Goal: Transaction & Acquisition: Book appointment/travel/reservation

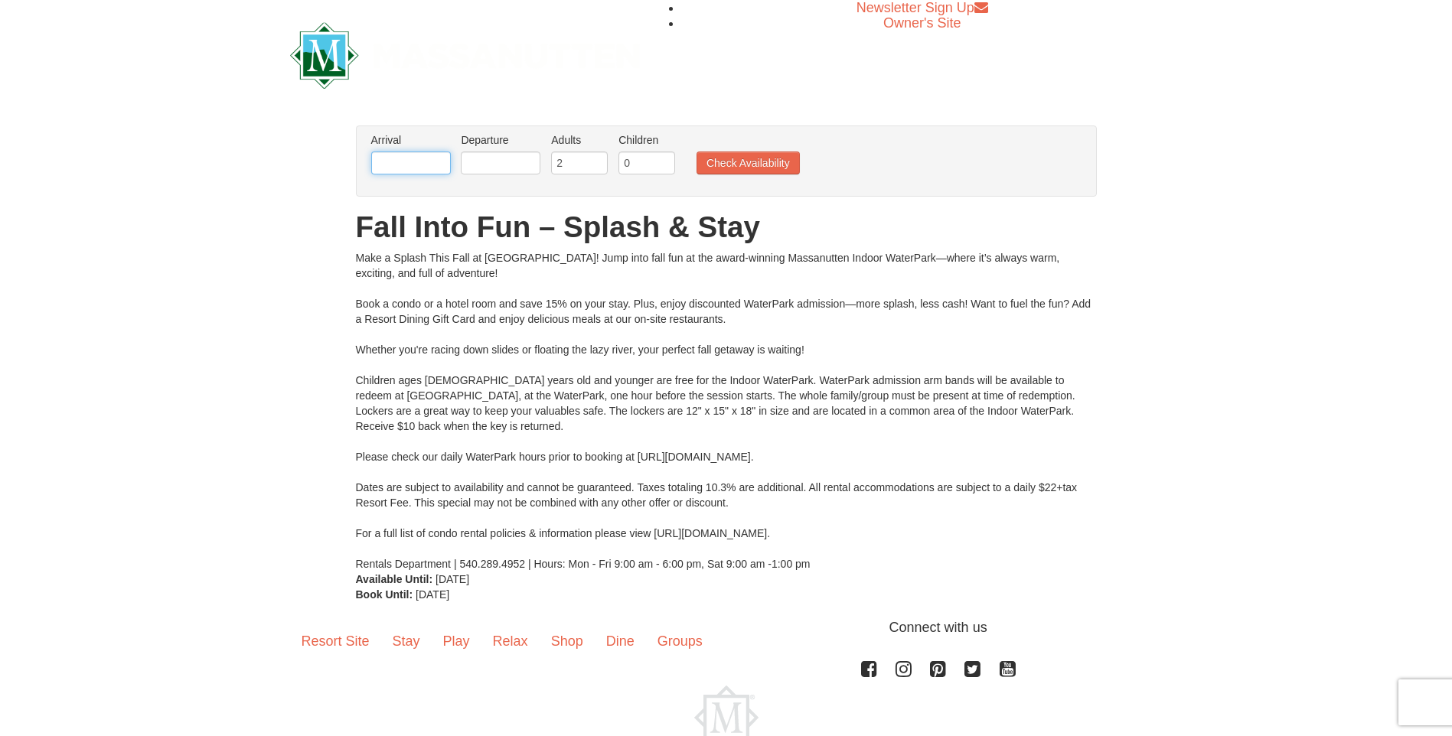
click at [410, 165] on input "text" at bounding box center [411, 163] width 80 height 23
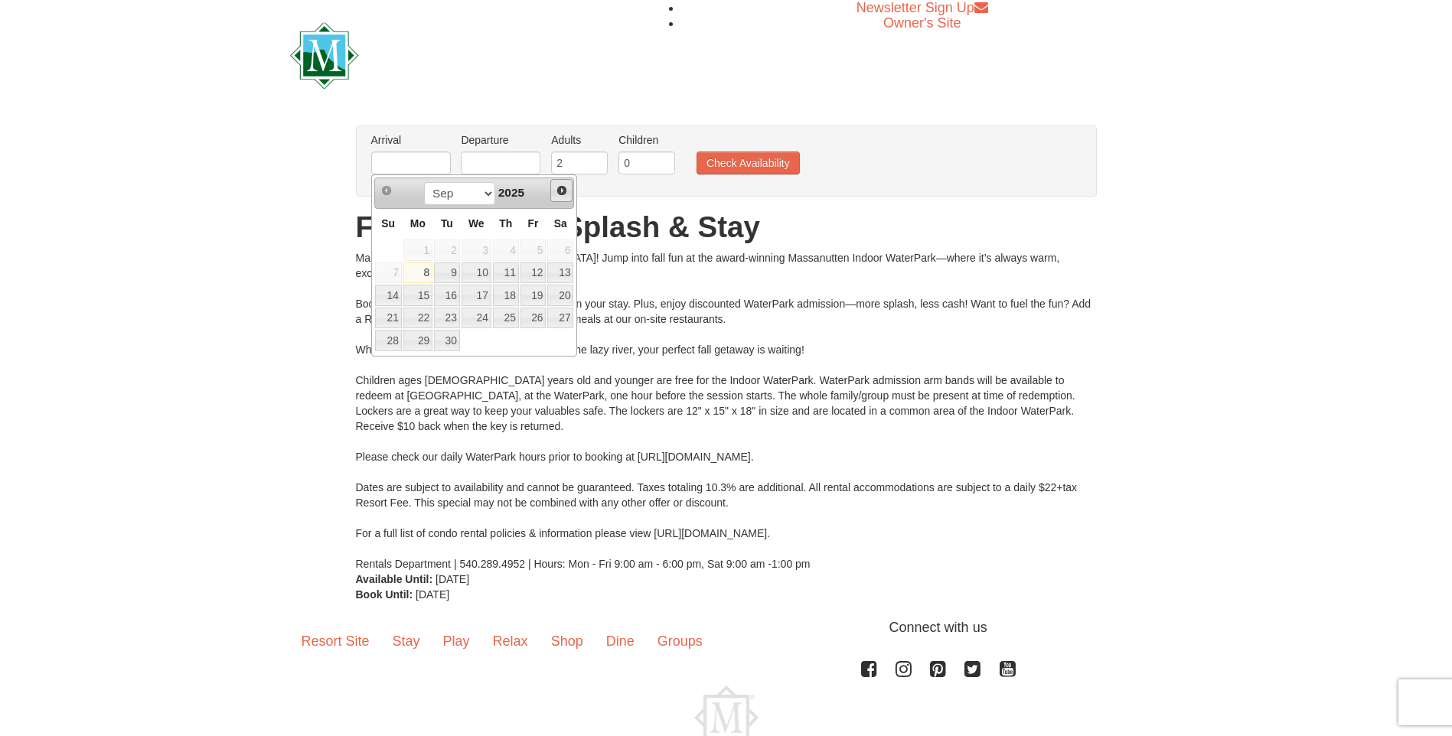
click at [558, 192] on span "Next" at bounding box center [562, 190] width 12 height 12
click at [477, 344] on link "26" at bounding box center [477, 340] width 30 height 21
type input "[DATE]"
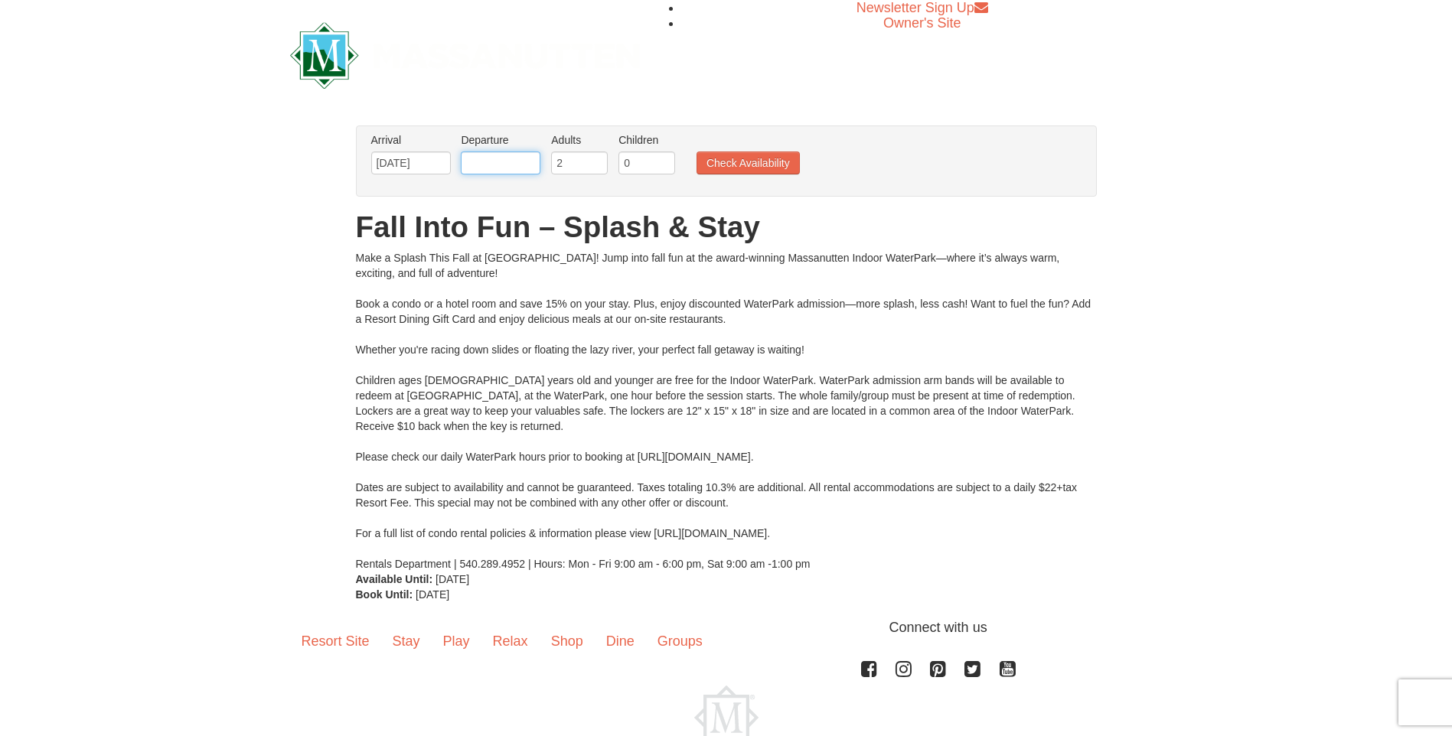
click at [505, 161] on input "text" at bounding box center [501, 163] width 80 height 23
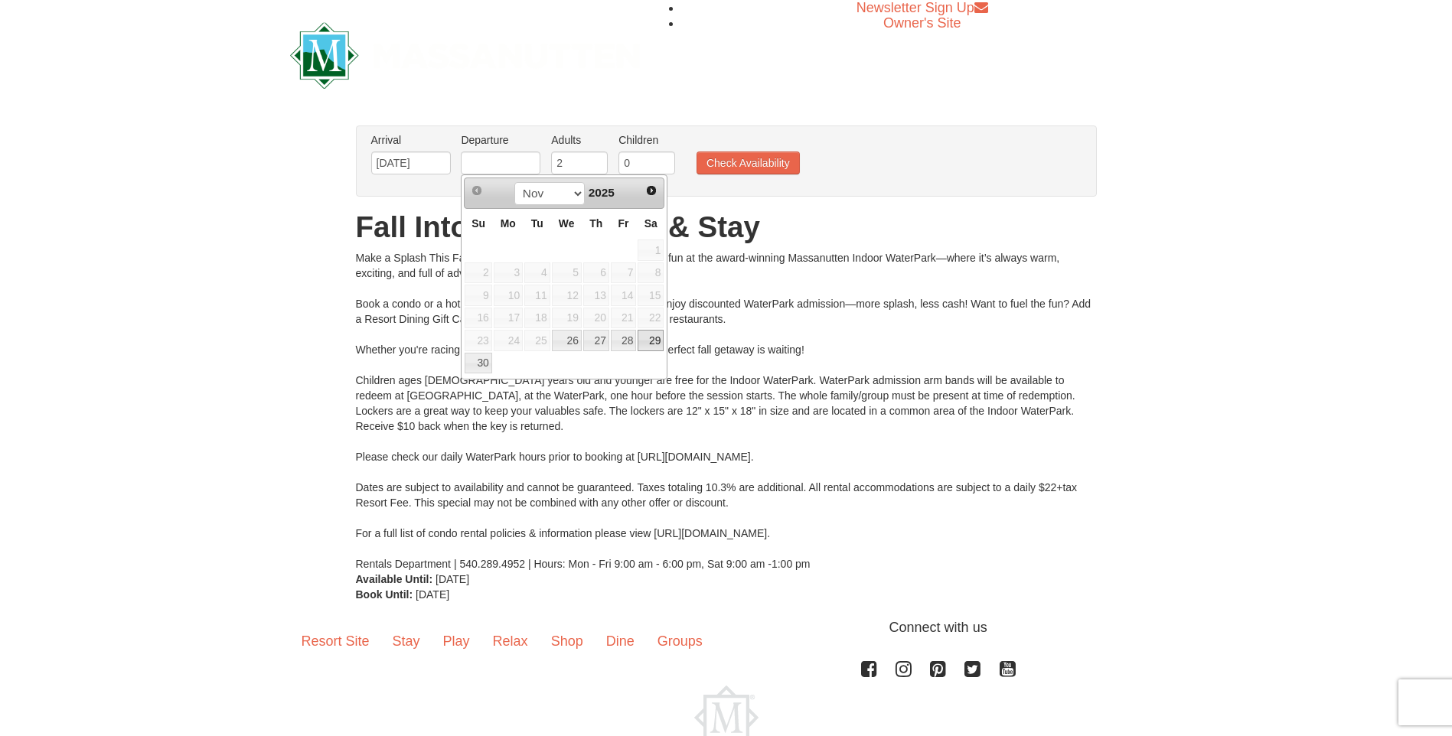
click at [653, 341] on link "29" at bounding box center [651, 340] width 26 height 21
type input "11/29/2025"
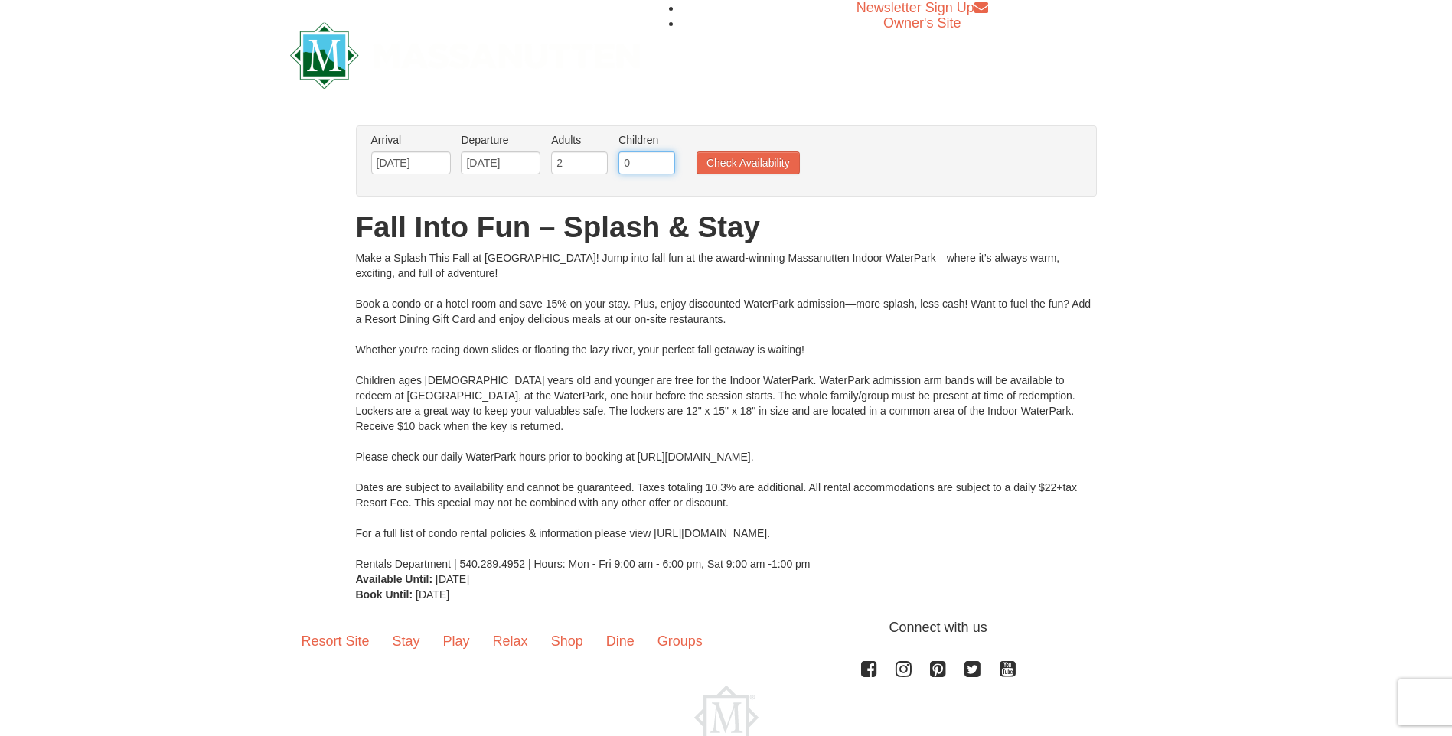
click at [633, 161] on input "0" at bounding box center [646, 163] width 57 height 23
type input "1"
drag, startPoint x: 582, startPoint y: 163, endPoint x: 550, endPoint y: 163, distance: 32.1
click at [550, 163] on li "Adults Please format dates MM/DD/YYYY 2" at bounding box center [579, 157] width 64 height 50
type input "4"
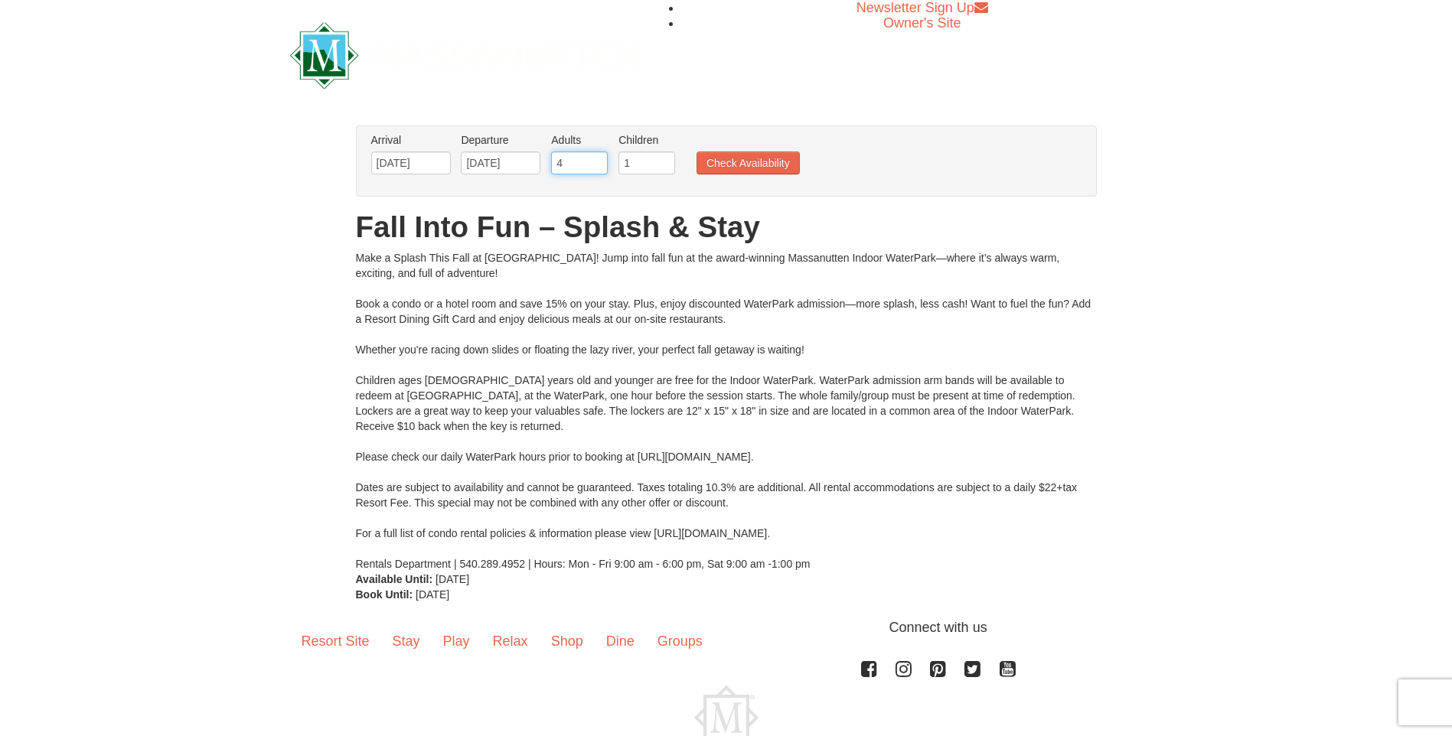
click at [579, 166] on input "4" at bounding box center [579, 163] width 57 height 23
type input "3"
type input "4"
click at [644, 157] on input "1" at bounding box center [646, 163] width 57 height 23
click at [664, 159] on input "2" at bounding box center [646, 163] width 57 height 23
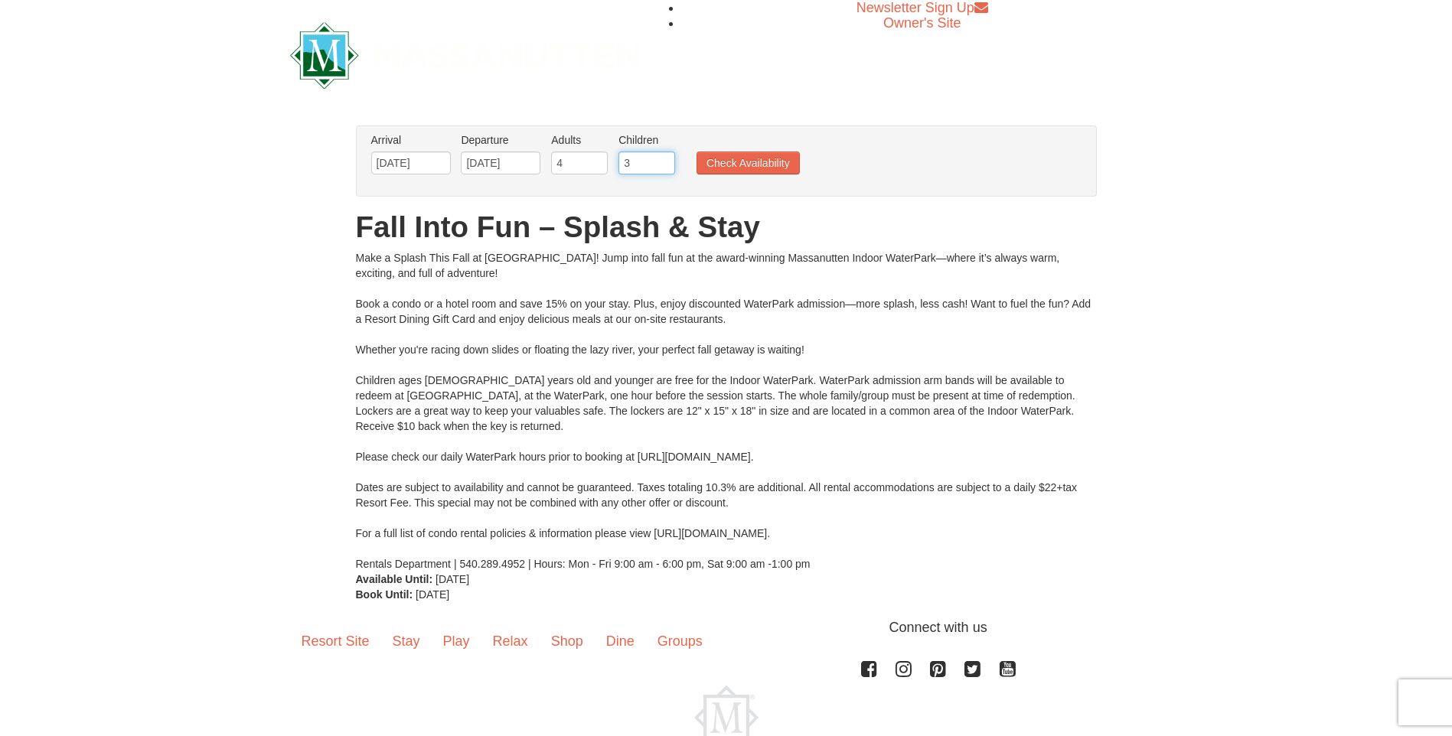
type input "3"
click at [664, 159] on input "3" at bounding box center [646, 163] width 57 height 23
click at [742, 161] on button "Check Availability" at bounding box center [747, 163] width 103 height 23
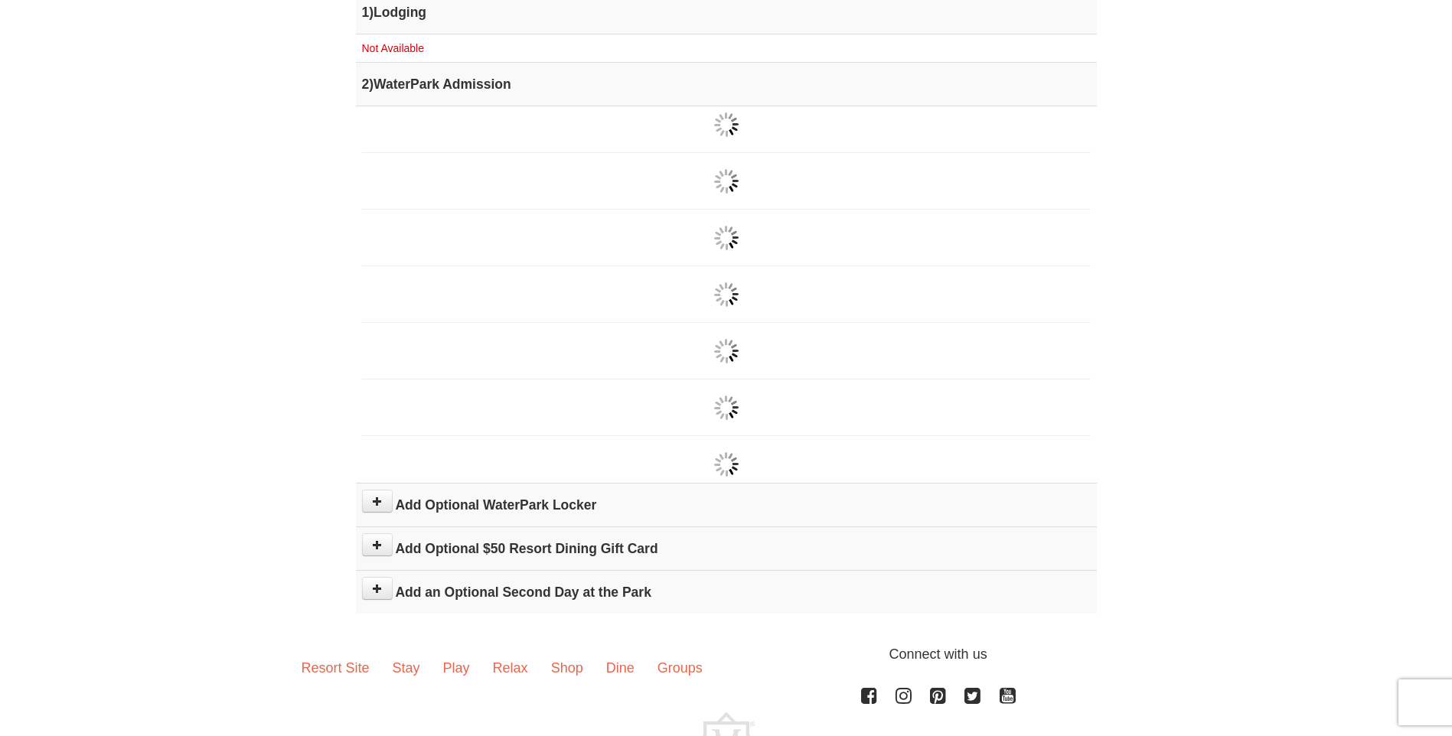
scroll to position [306, 0]
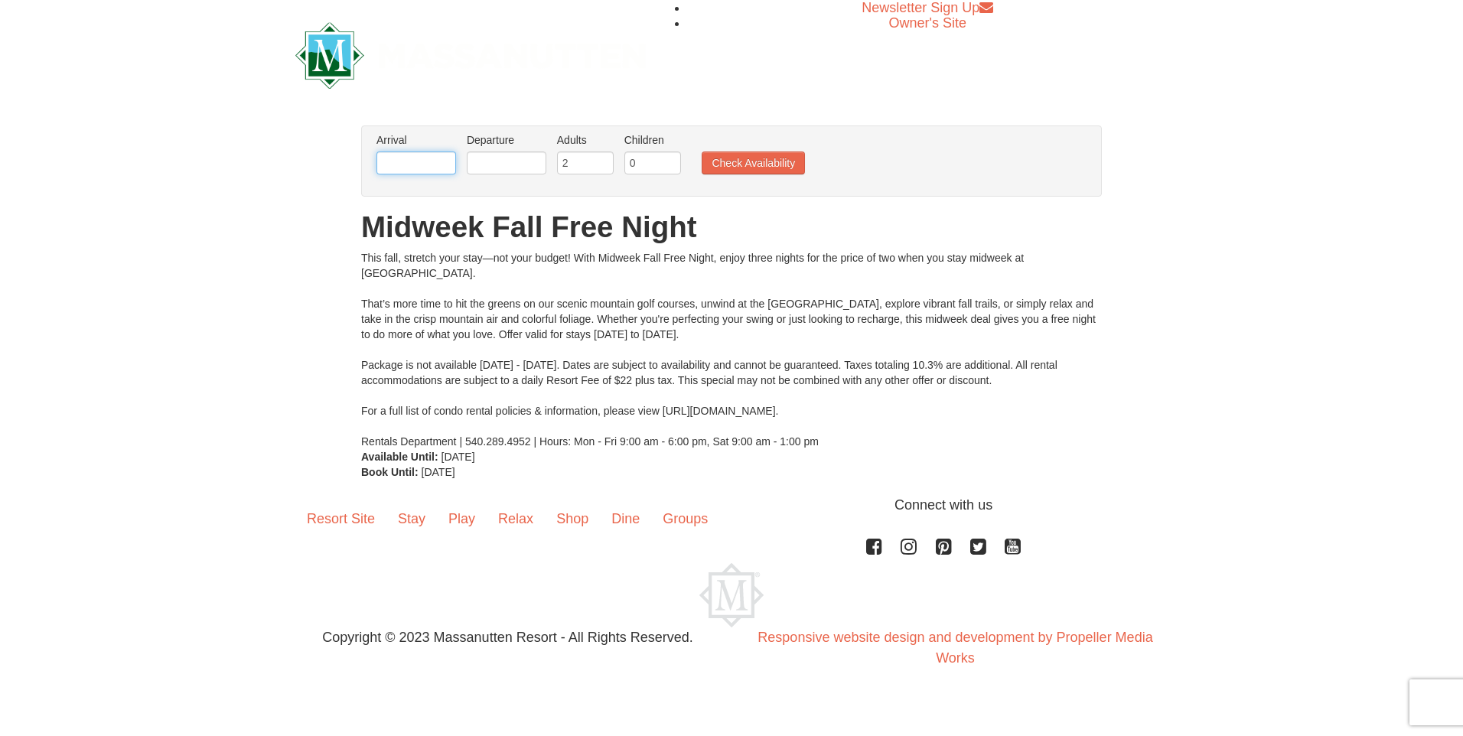
click at [411, 168] on input "text" at bounding box center [417, 163] width 80 height 23
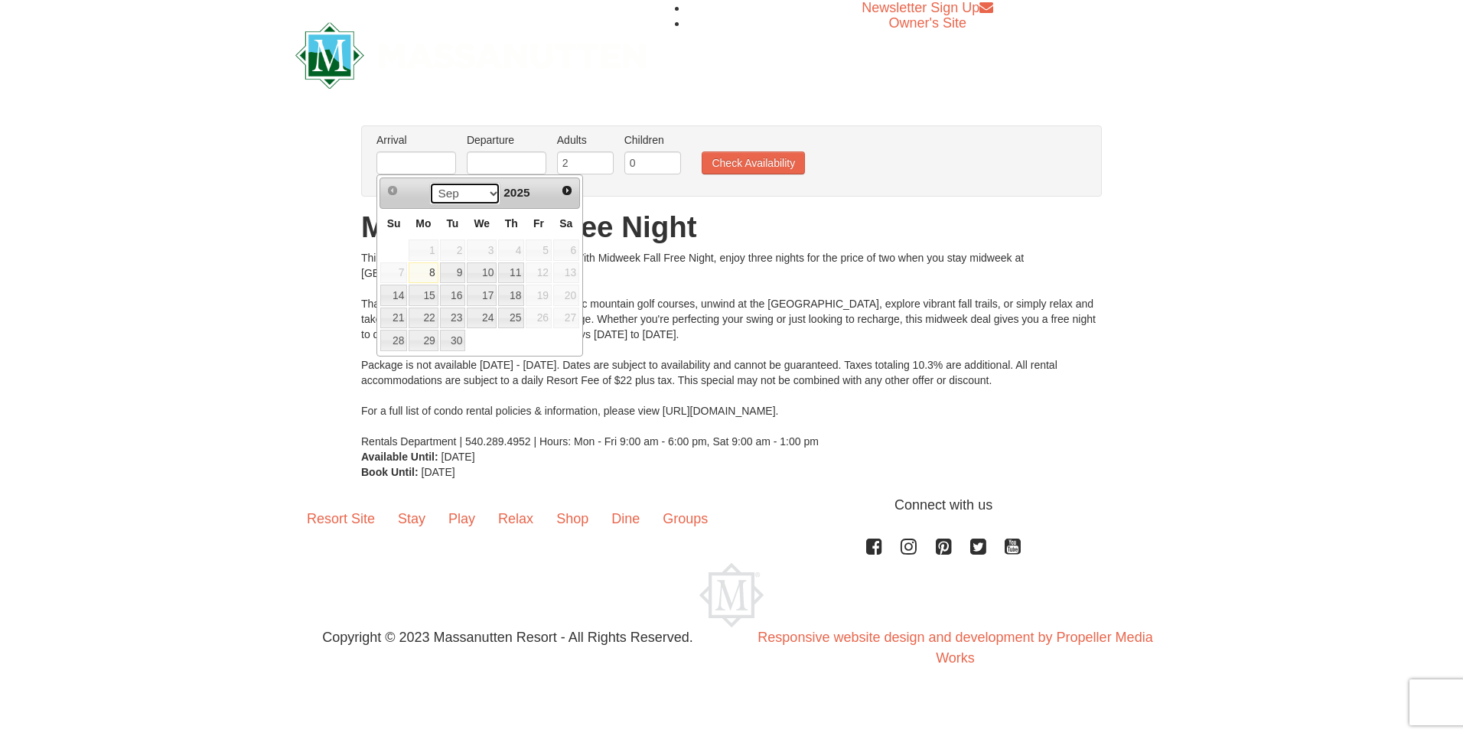
click at [484, 192] on select "Sep Oct Nov Dec" at bounding box center [464, 193] width 71 height 23
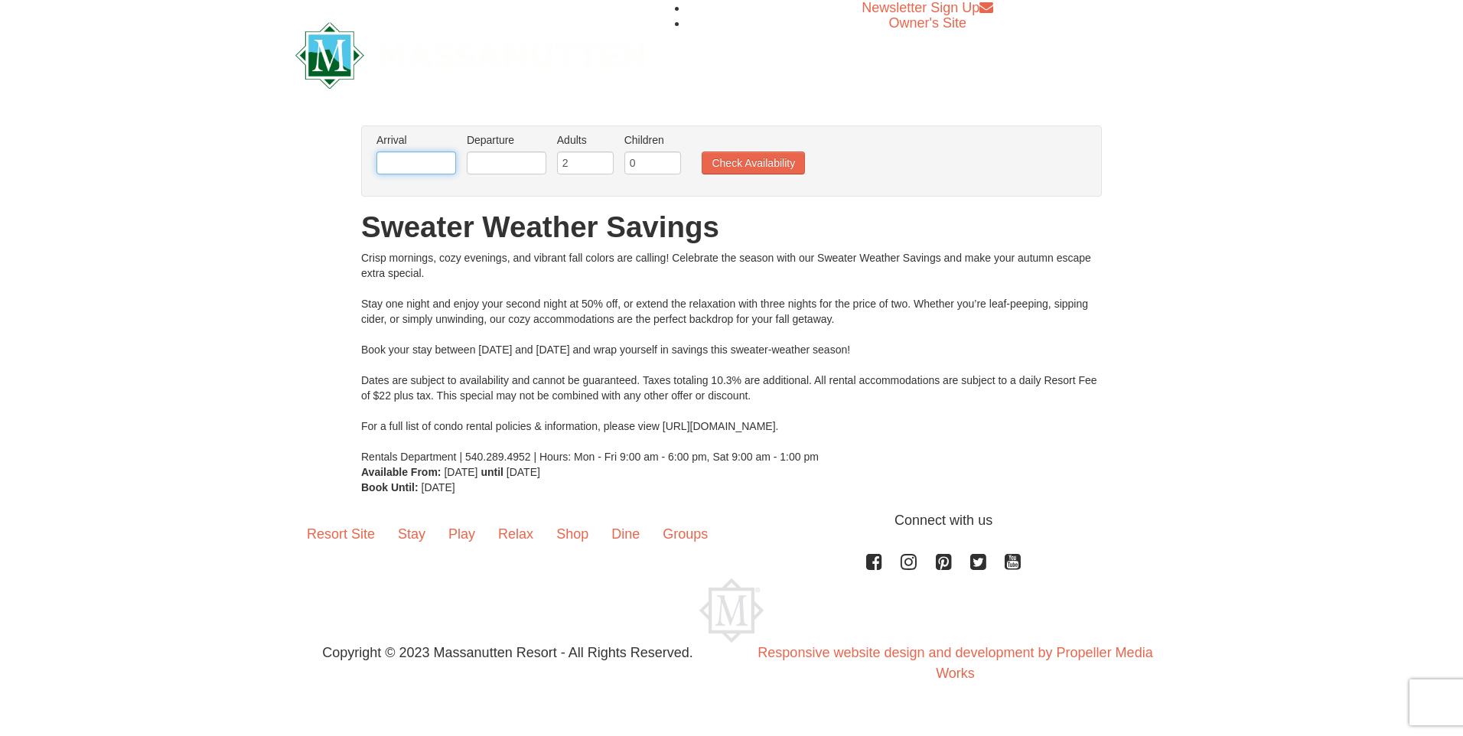
click at [429, 162] on input "text" at bounding box center [417, 163] width 80 height 23
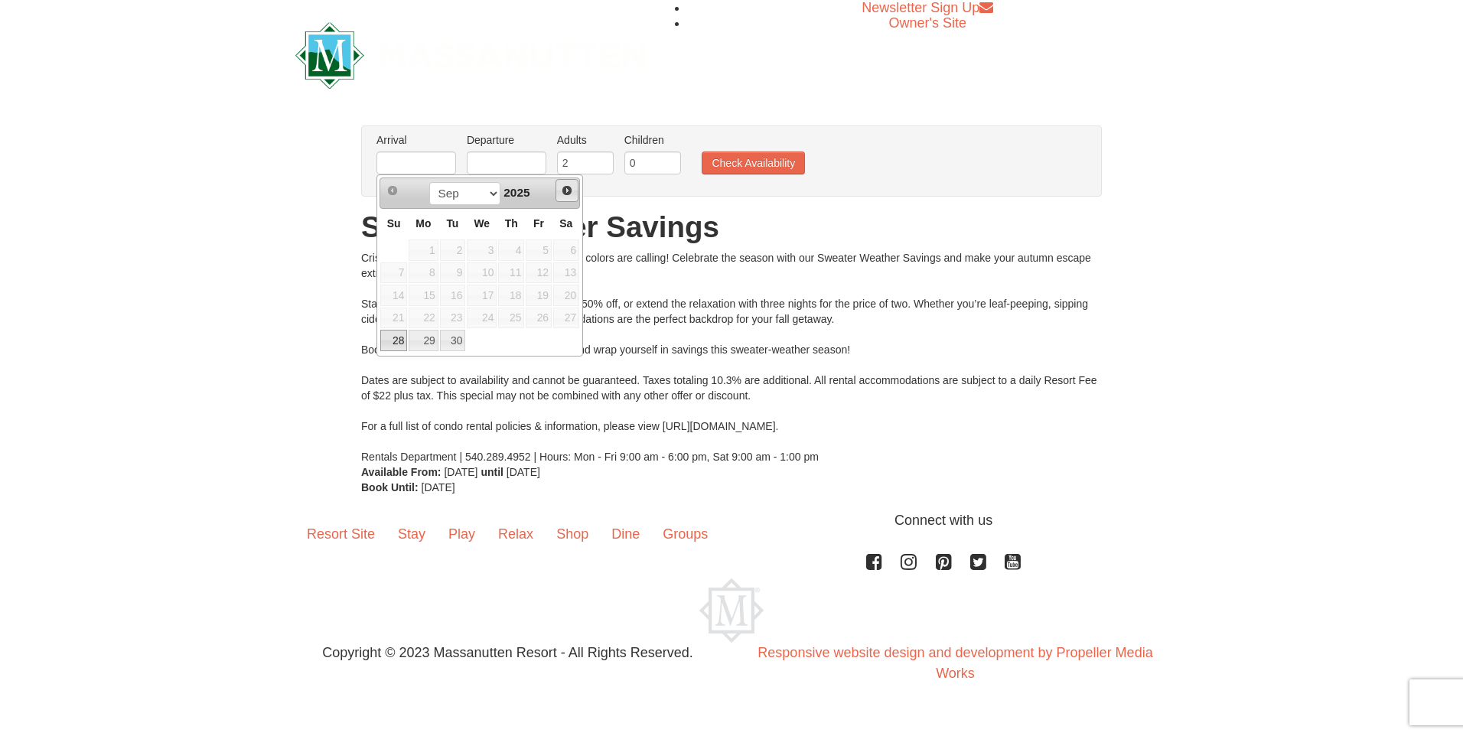
click at [573, 185] on span "Next" at bounding box center [567, 190] width 12 height 12
click at [566, 190] on span "Next" at bounding box center [567, 190] width 12 height 12
click at [483, 191] on select "Sep Oct" at bounding box center [464, 193] width 71 height 23
click at [967, 260] on div "Crisp mornings, cozy evenings, and vibrant fall colors are calling! Celebrate t…" at bounding box center [731, 357] width 741 height 214
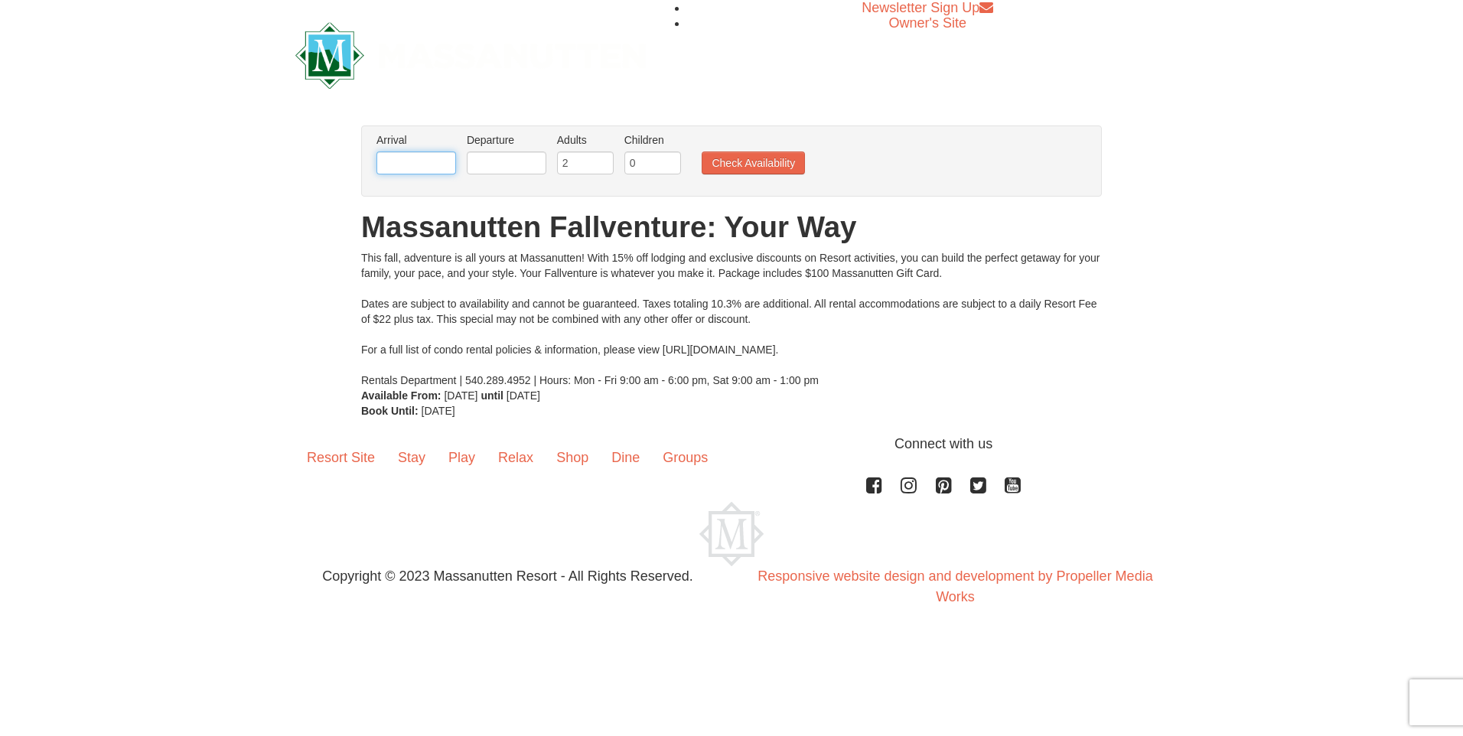
click at [400, 157] on input "text" at bounding box center [417, 163] width 80 height 23
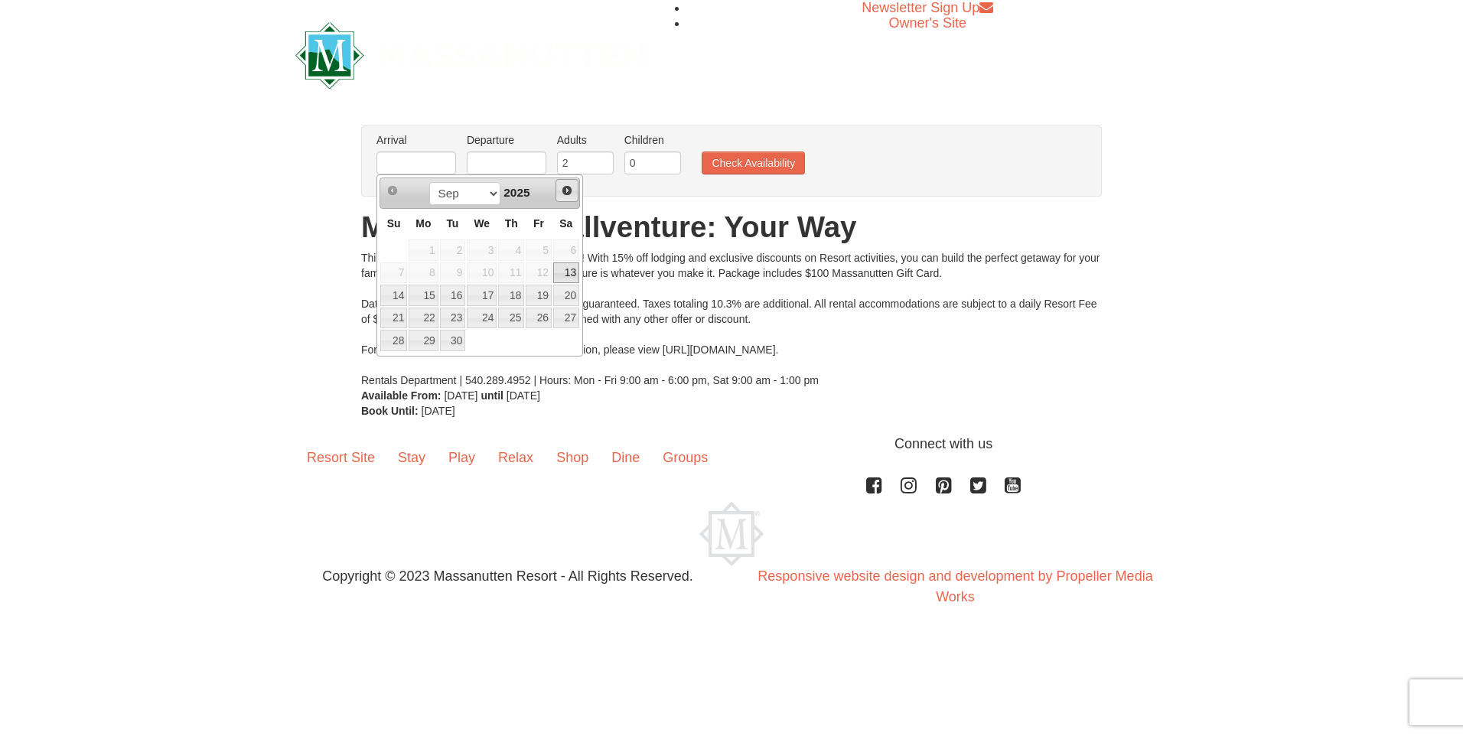
click at [565, 188] on span "Next" at bounding box center [567, 190] width 12 height 12
click at [484, 340] on link "26" at bounding box center [482, 340] width 30 height 21
type input "11/26/2025"
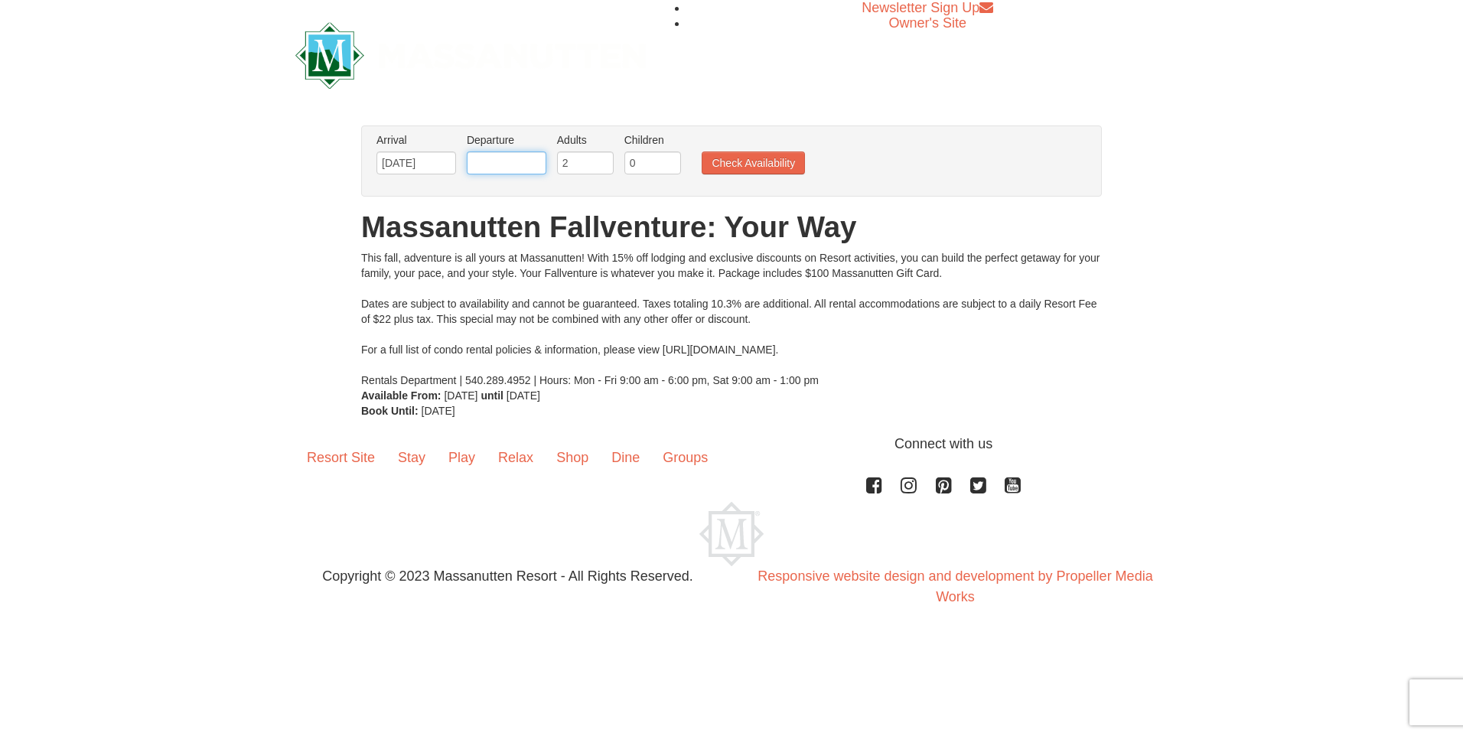
click at [524, 155] on input "text" at bounding box center [507, 163] width 80 height 23
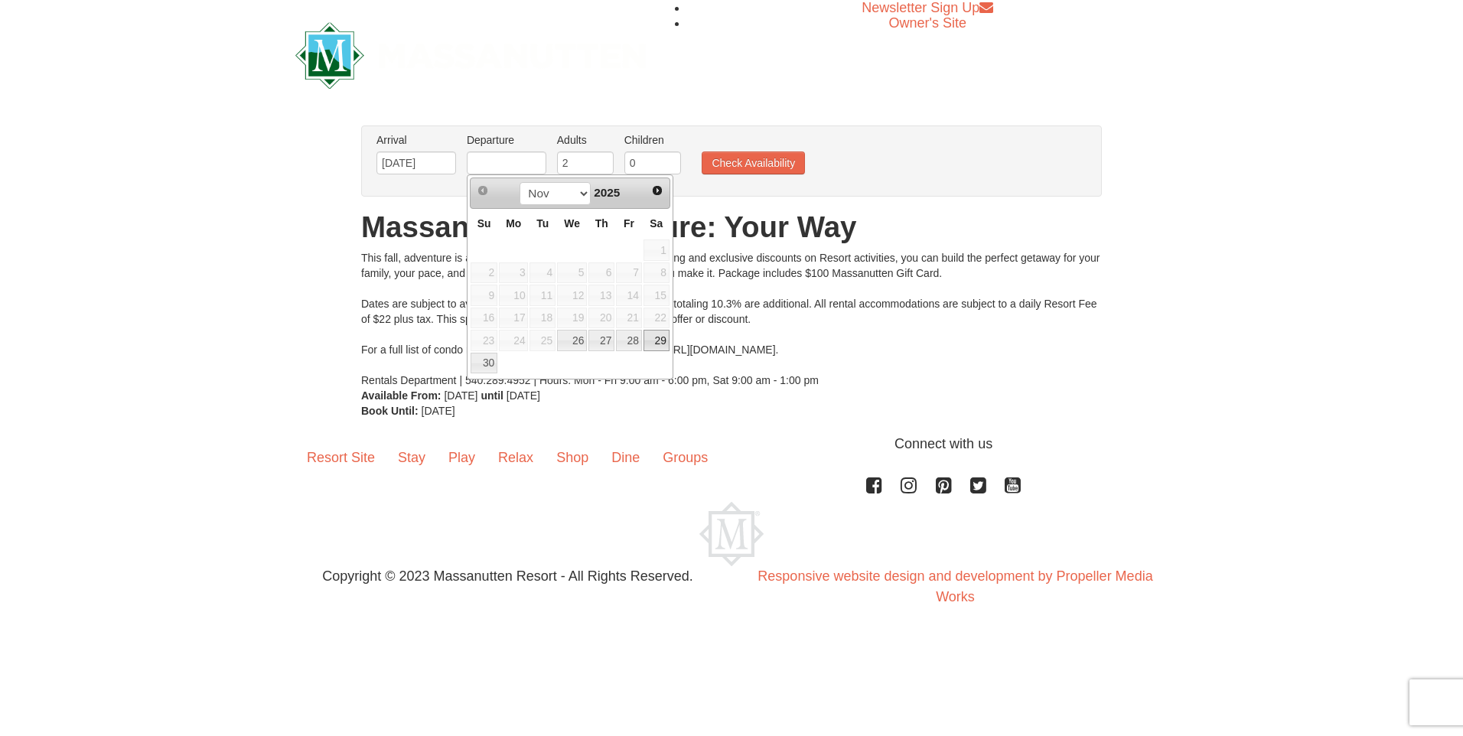
click at [660, 340] on link "29" at bounding box center [657, 340] width 26 height 21
type input "[DATE]"
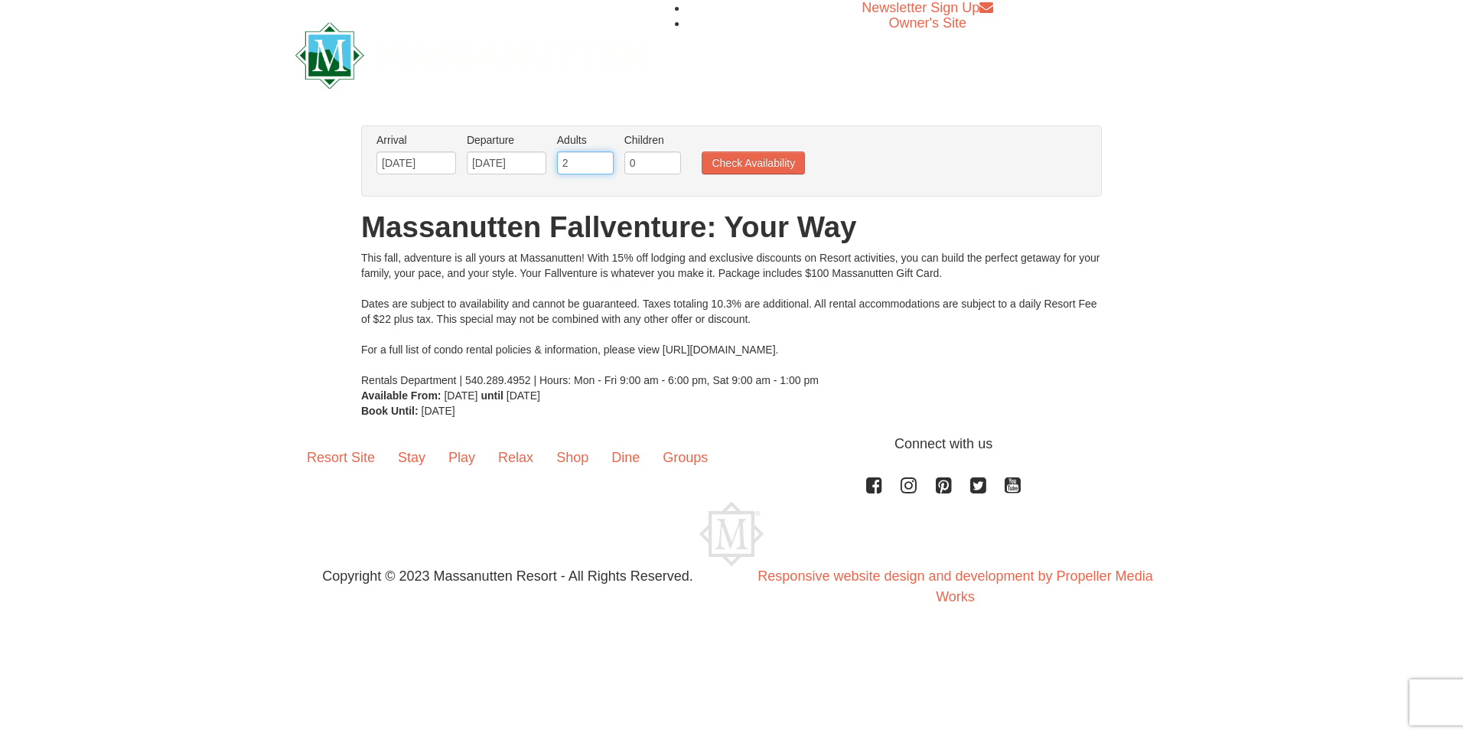
click at [589, 160] on input "2" at bounding box center [585, 163] width 57 height 23
click at [600, 158] on input "3" at bounding box center [585, 163] width 57 height 23
type input "4"
click at [600, 158] on input "4" at bounding box center [585, 163] width 57 height 23
click at [667, 163] on input "0" at bounding box center [653, 163] width 57 height 23
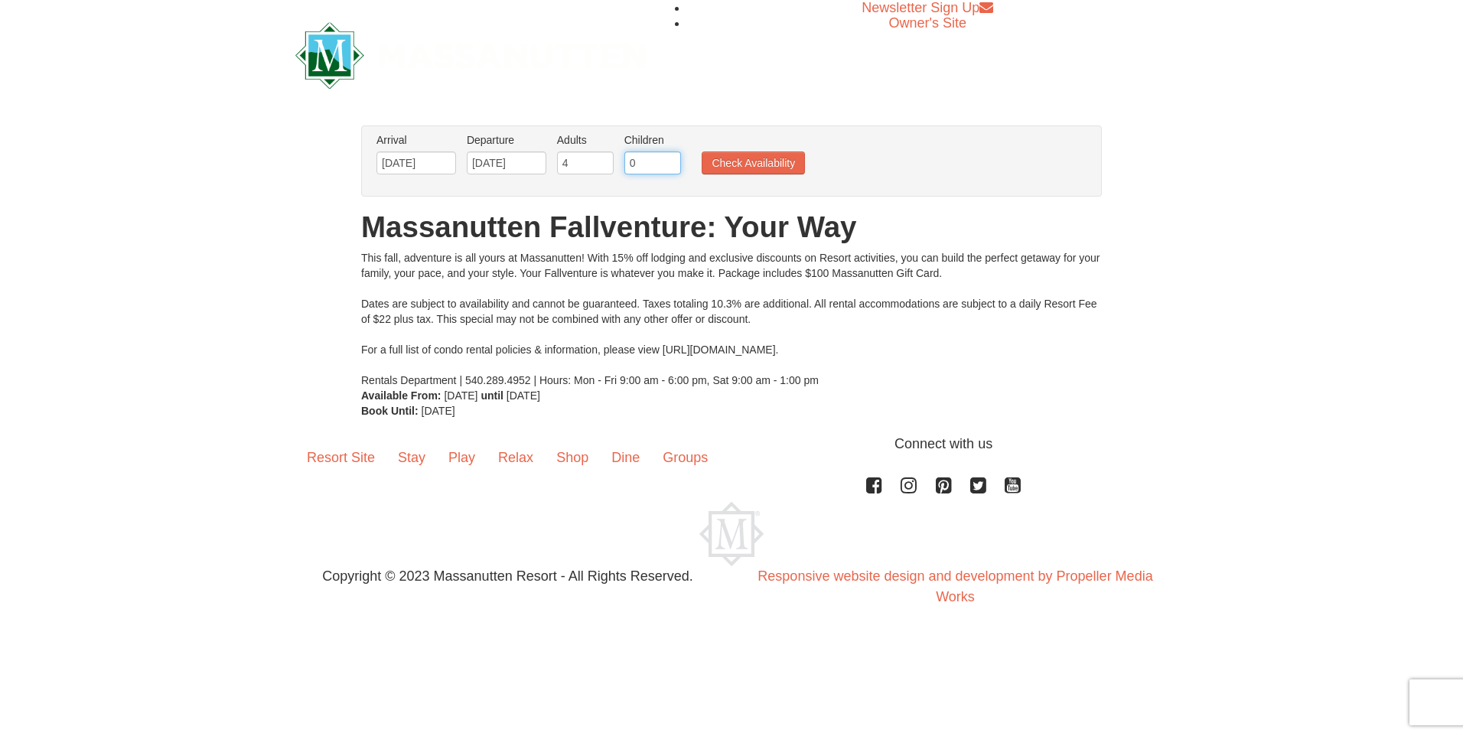
click at [668, 163] on input "0" at bounding box center [653, 163] width 57 height 23
click at [670, 159] on input "1" at bounding box center [653, 163] width 57 height 23
click at [670, 159] on input "2" at bounding box center [653, 163] width 57 height 23
type input "3"
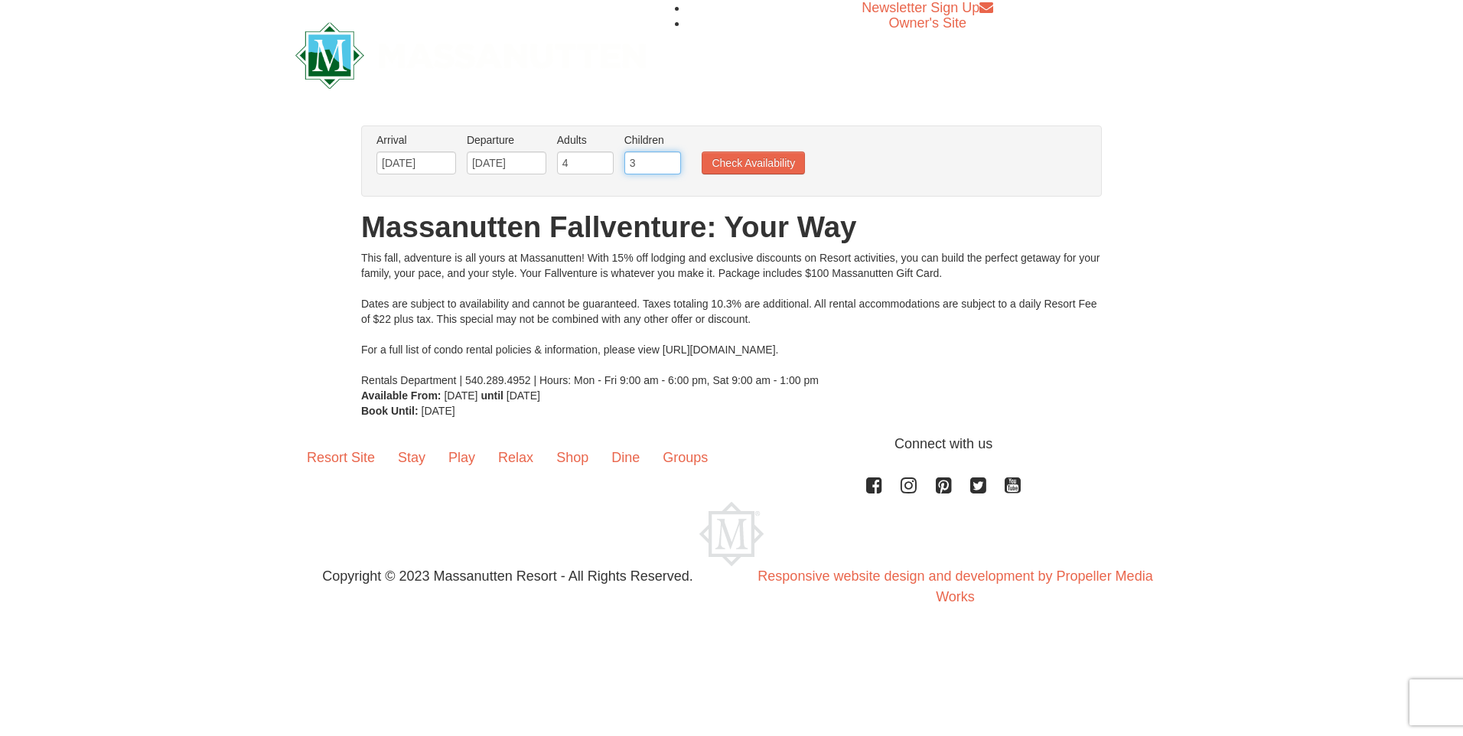
click at [670, 159] on input "3" at bounding box center [653, 163] width 57 height 23
click at [740, 166] on button "Check Availability" at bounding box center [753, 163] width 103 height 23
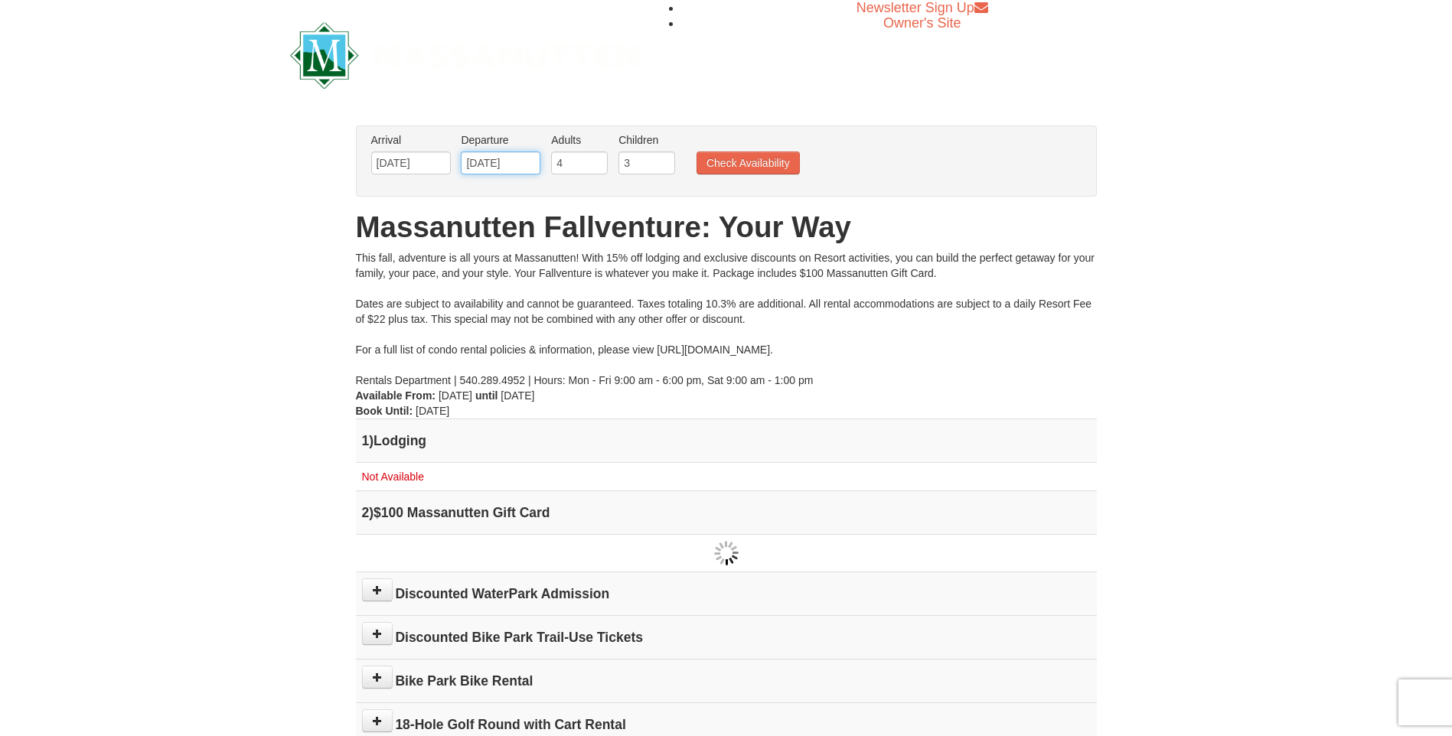
click at [513, 167] on input "11/29/2025" at bounding box center [501, 163] width 80 height 23
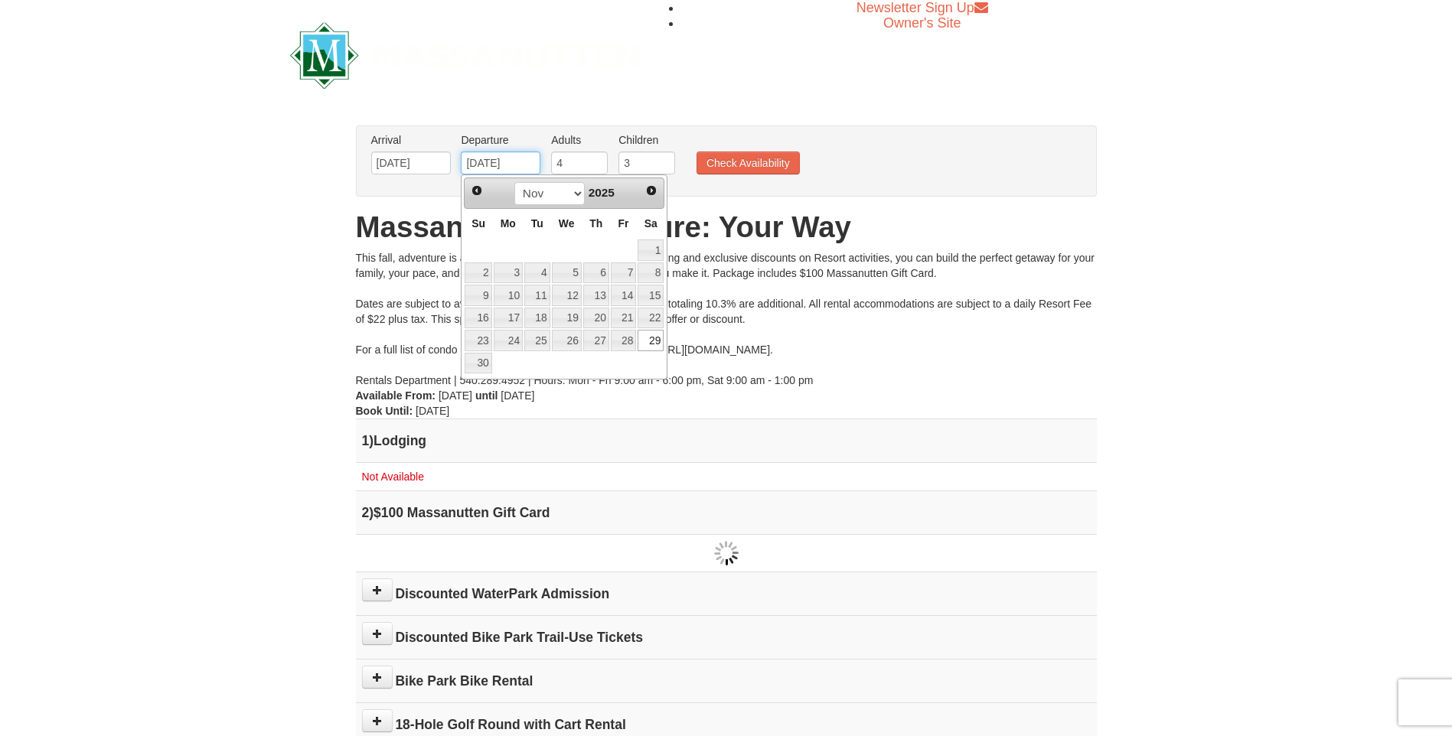
click at [490, 154] on input "11/29/2025" at bounding box center [501, 163] width 80 height 23
type input "[DATE]"
click at [801, 151] on ul "Arrival Please format dates MM/DD/YYYY Please format dates MM/DD/YYYY 11/26/202…" at bounding box center [718, 157] width 702 height 50
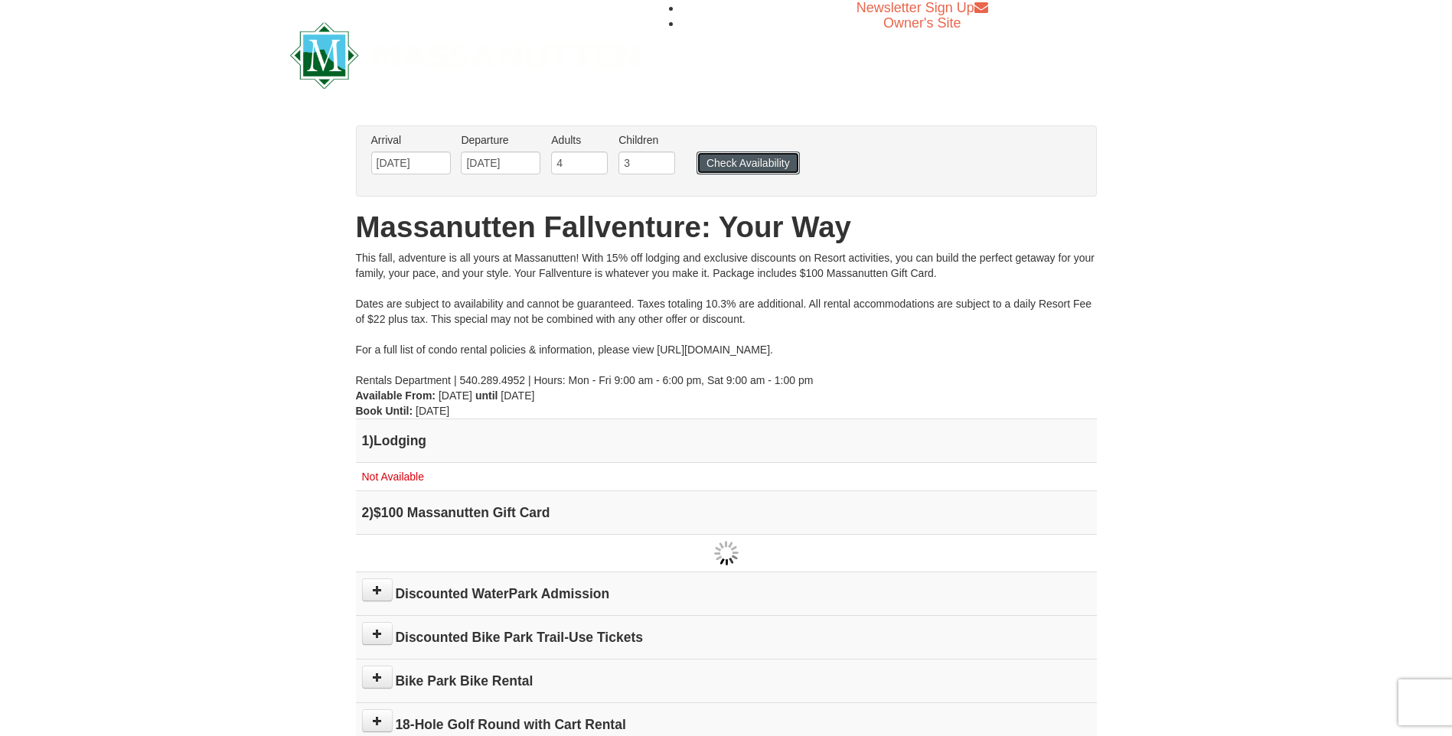
click at [784, 160] on button "Check Availability" at bounding box center [747, 163] width 103 height 23
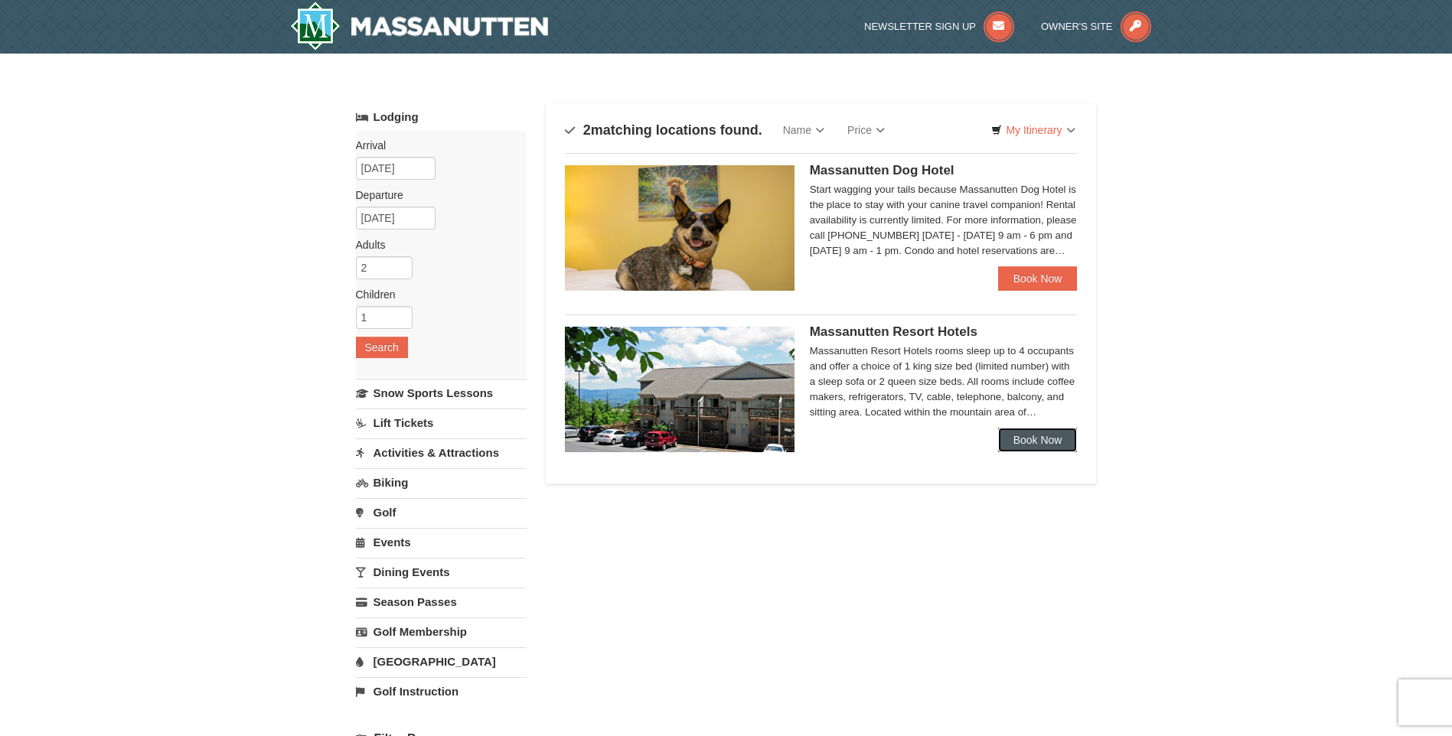
click at [1039, 435] on link "Book Now" at bounding box center [1038, 440] width 80 height 24
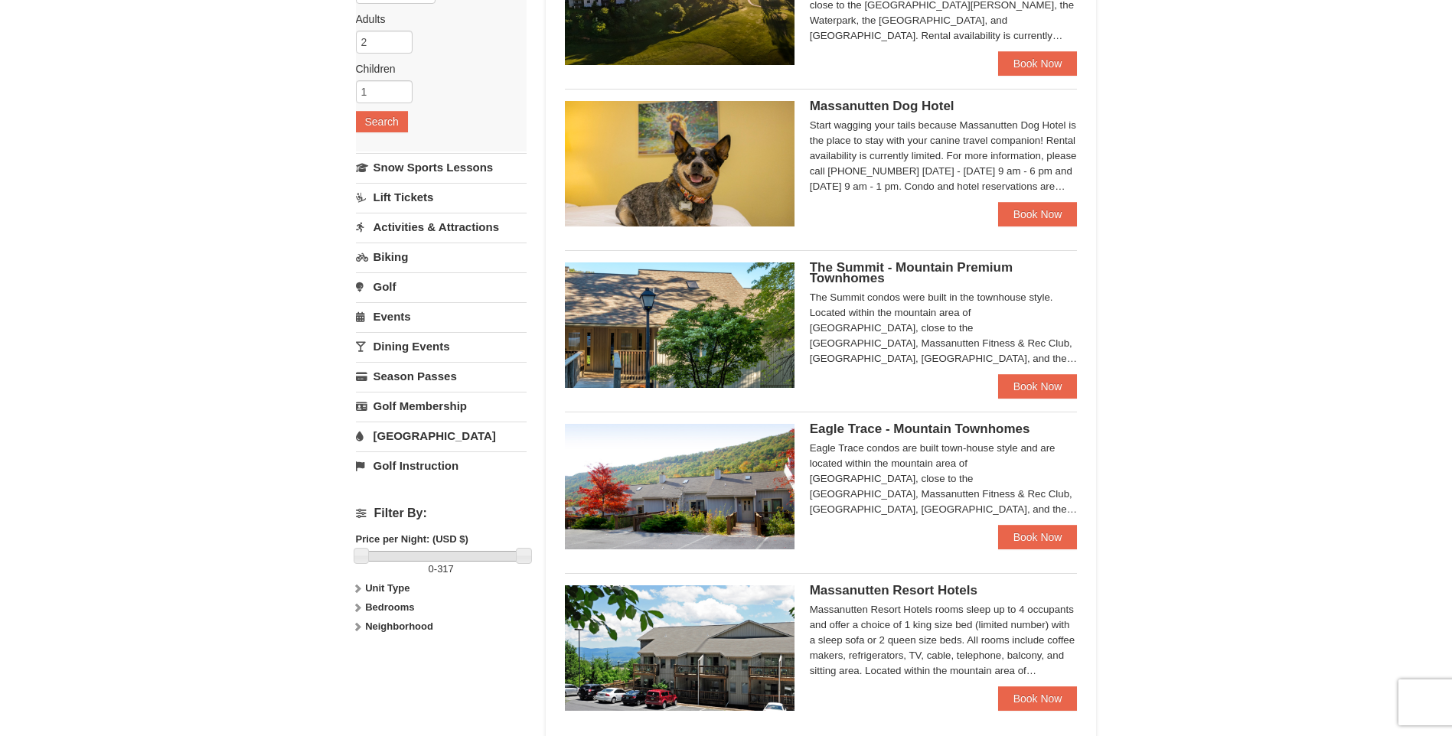
scroll to position [230, 0]
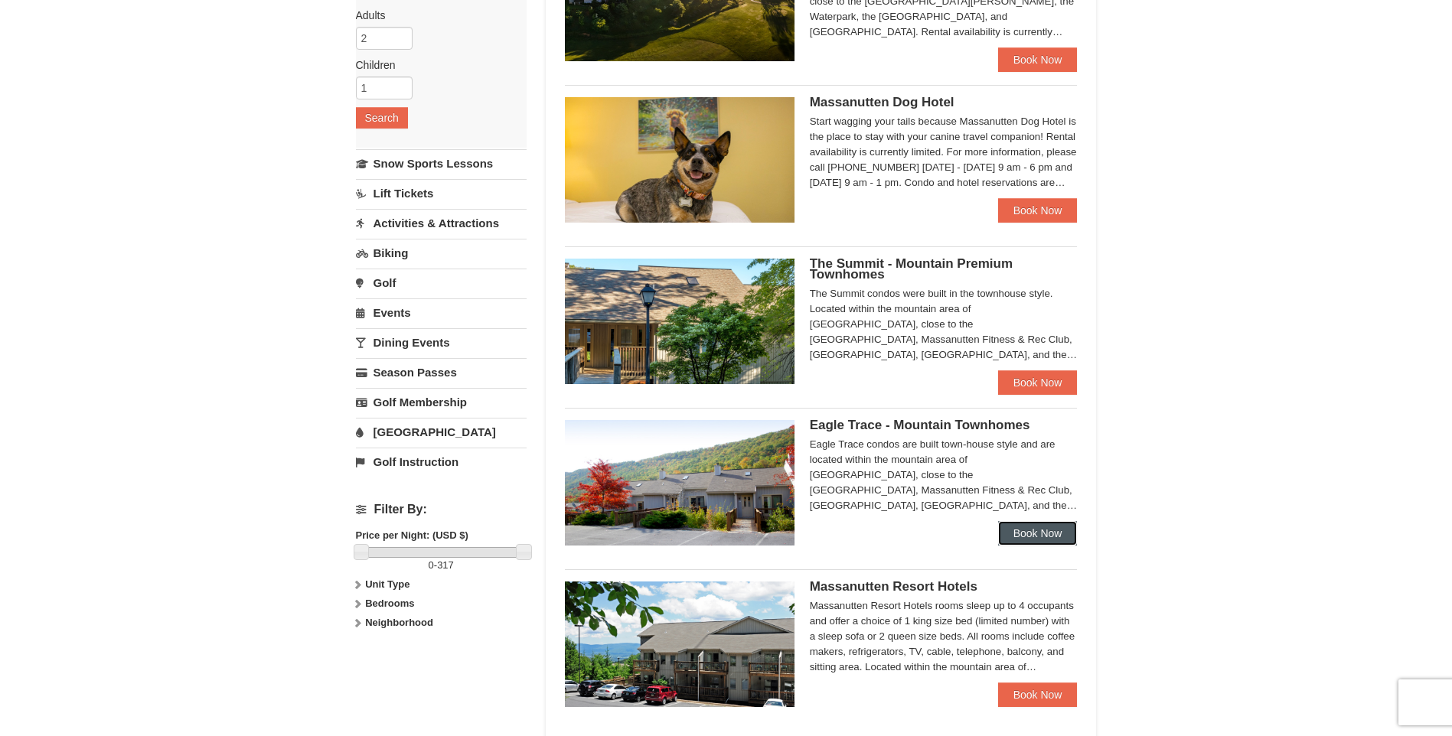
click at [1047, 538] on link "Book Now" at bounding box center [1038, 533] width 80 height 24
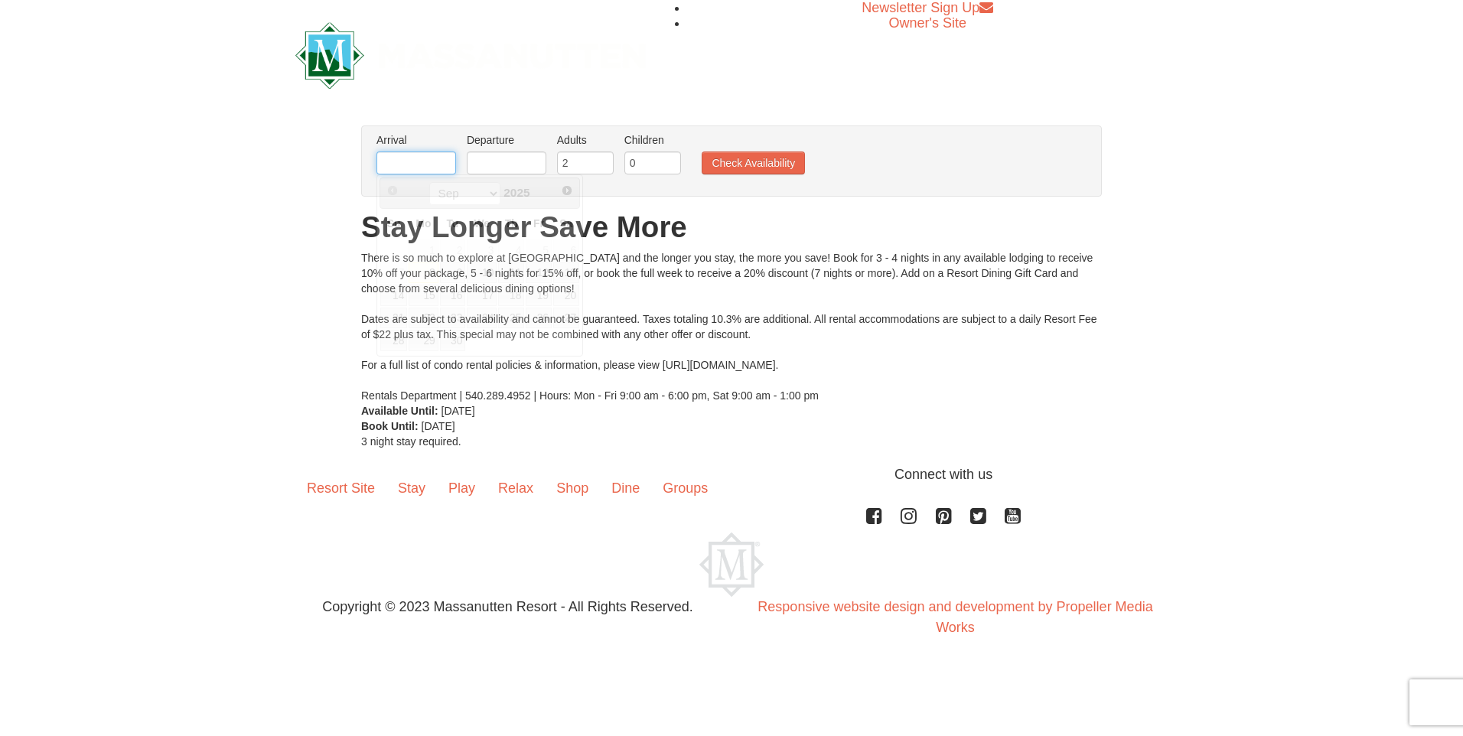
click at [404, 170] on input "text" at bounding box center [417, 163] width 80 height 23
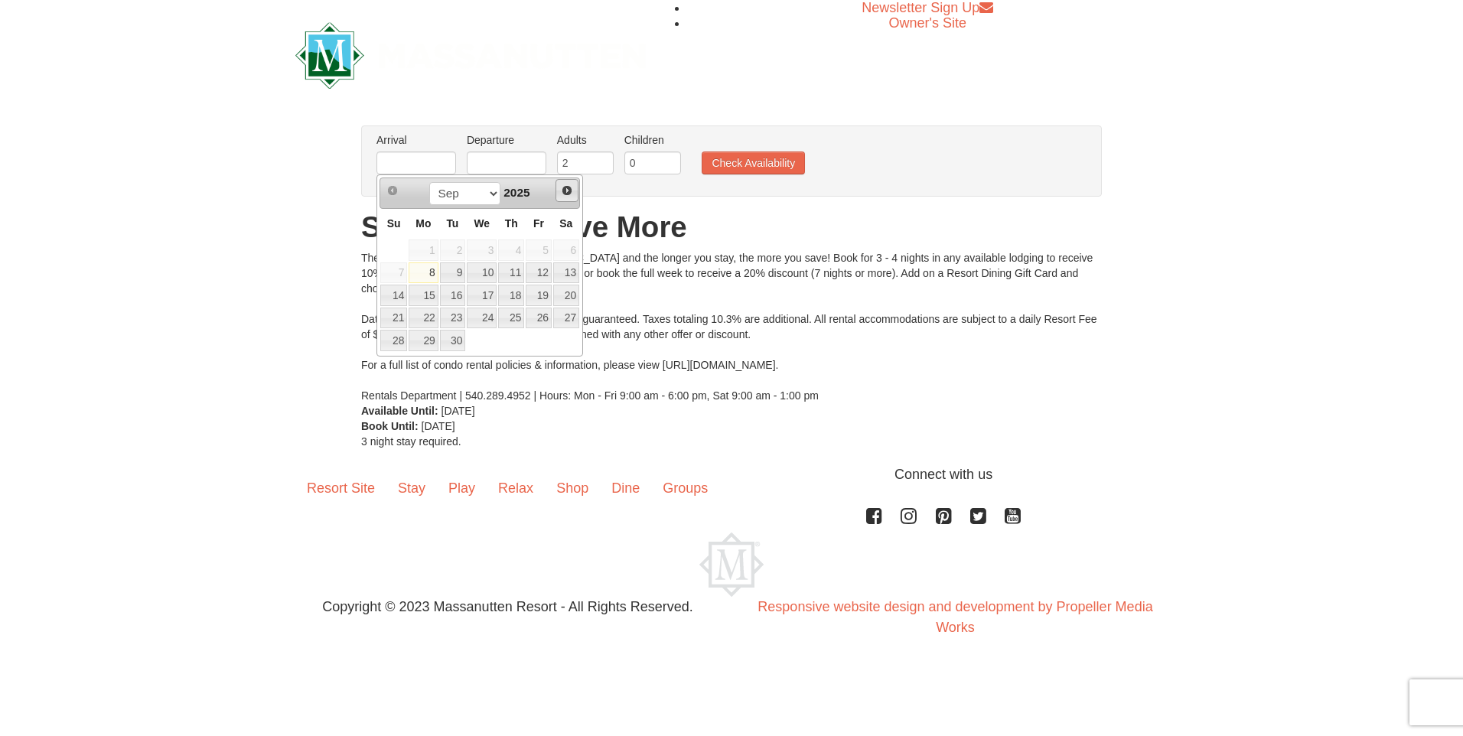
click at [569, 188] on span "Next" at bounding box center [567, 190] width 12 height 12
click at [487, 342] on link "26" at bounding box center [482, 340] width 30 height 21
type input "[DATE]"
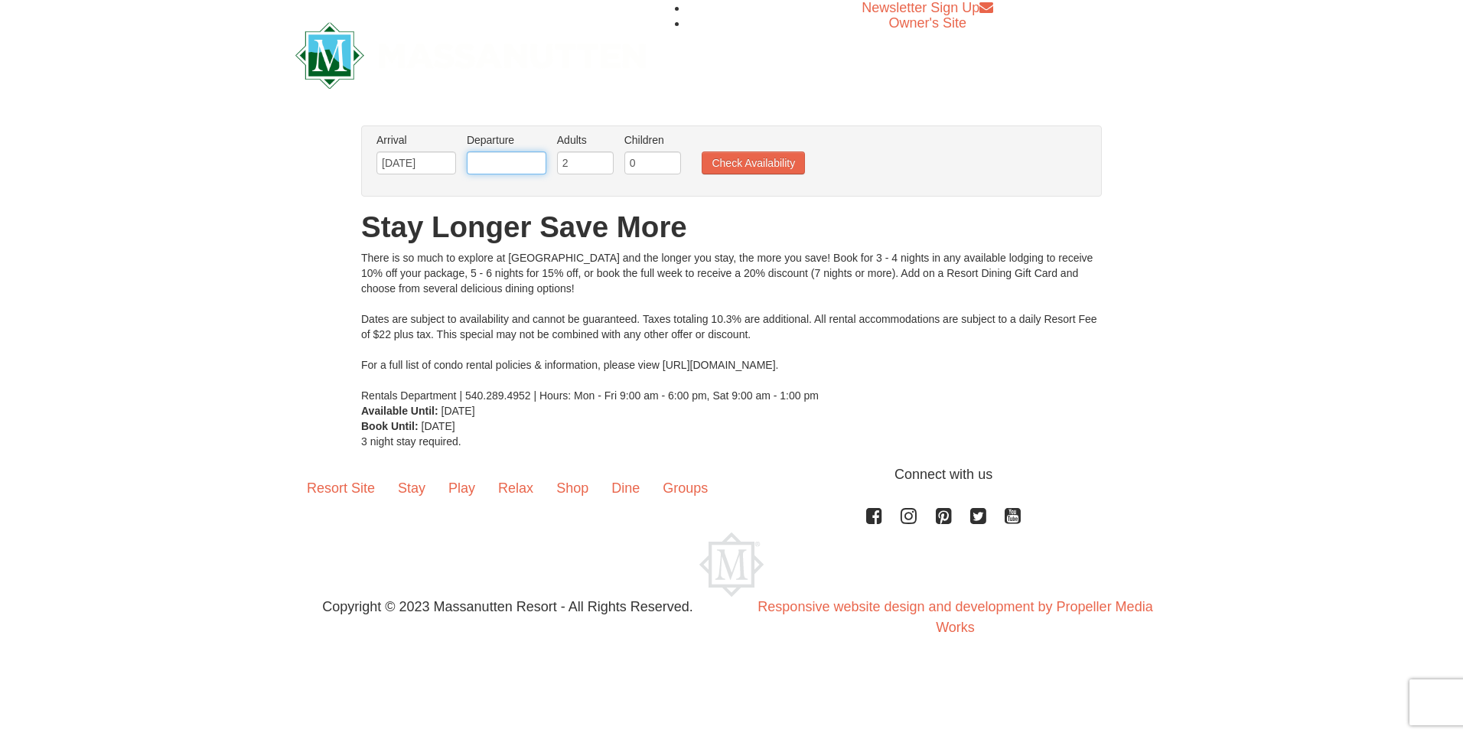
click at [505, 165] on input "text" at bounding box center [507, 163] width 80 height 23
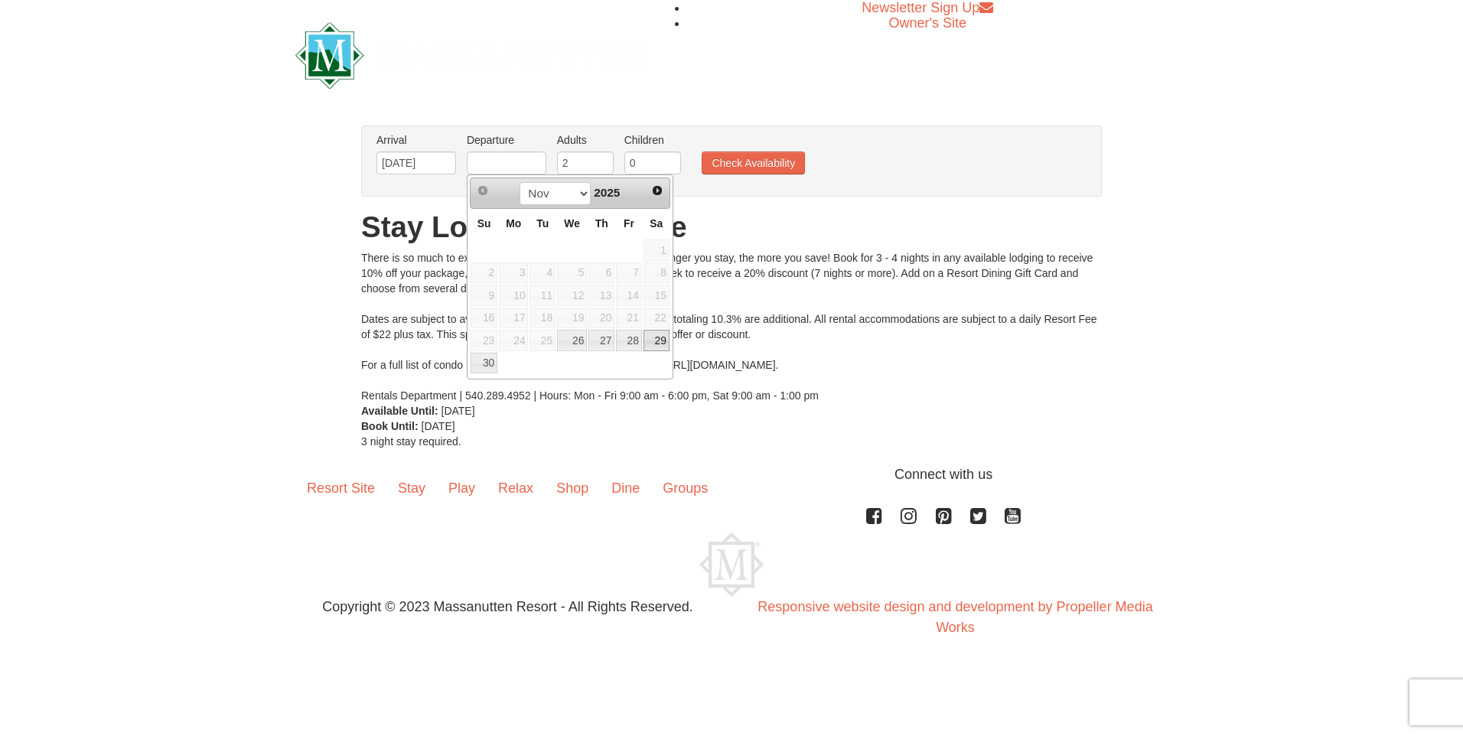
click at [660, 338] on link "29" at bounding box center [657, 340] width 26 height 21
type input "[DATE]"
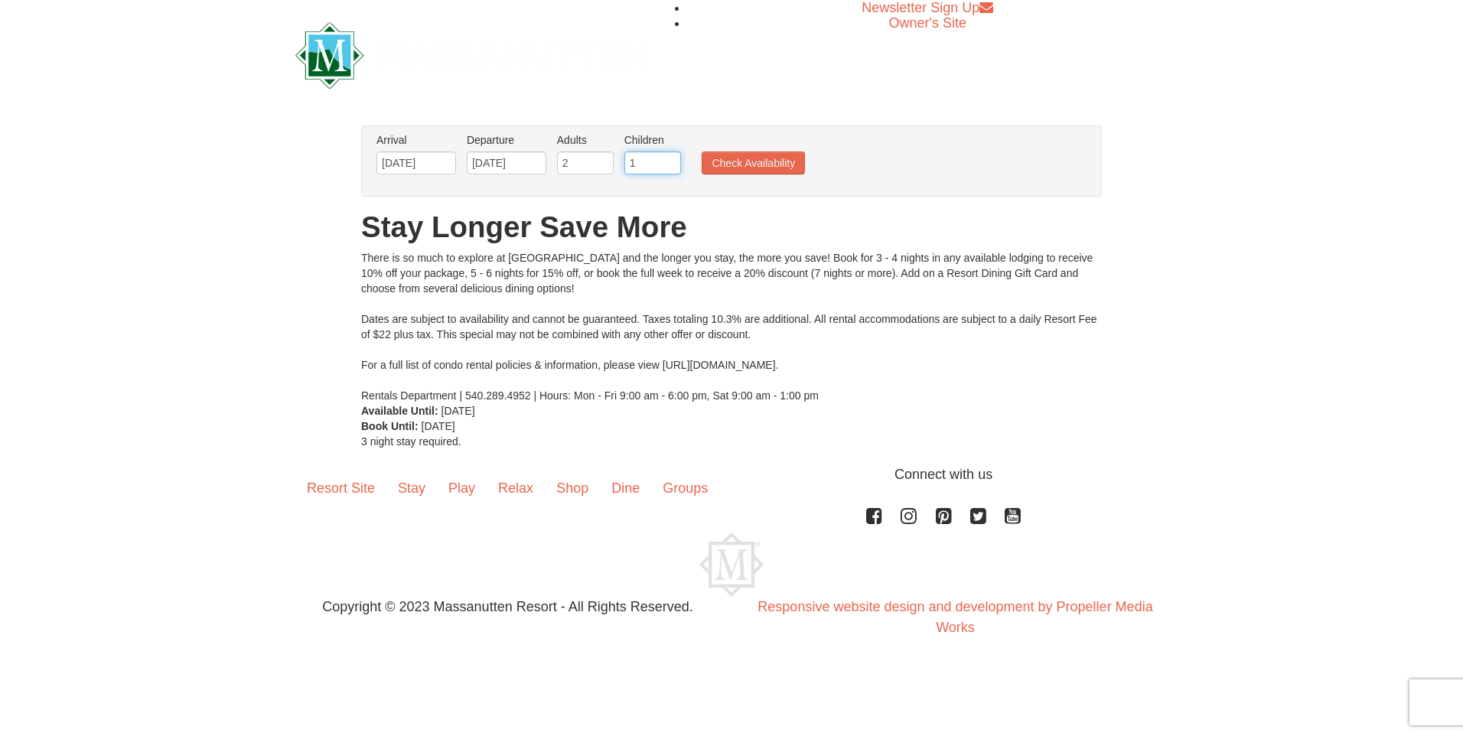
type input "1"
click at [668, 155] on input "1" at bounding box center [653, 163] width 57 height 23
click at [721, 165] on button "Check Availability" at bounding box center [753, 163] width 103 height 23
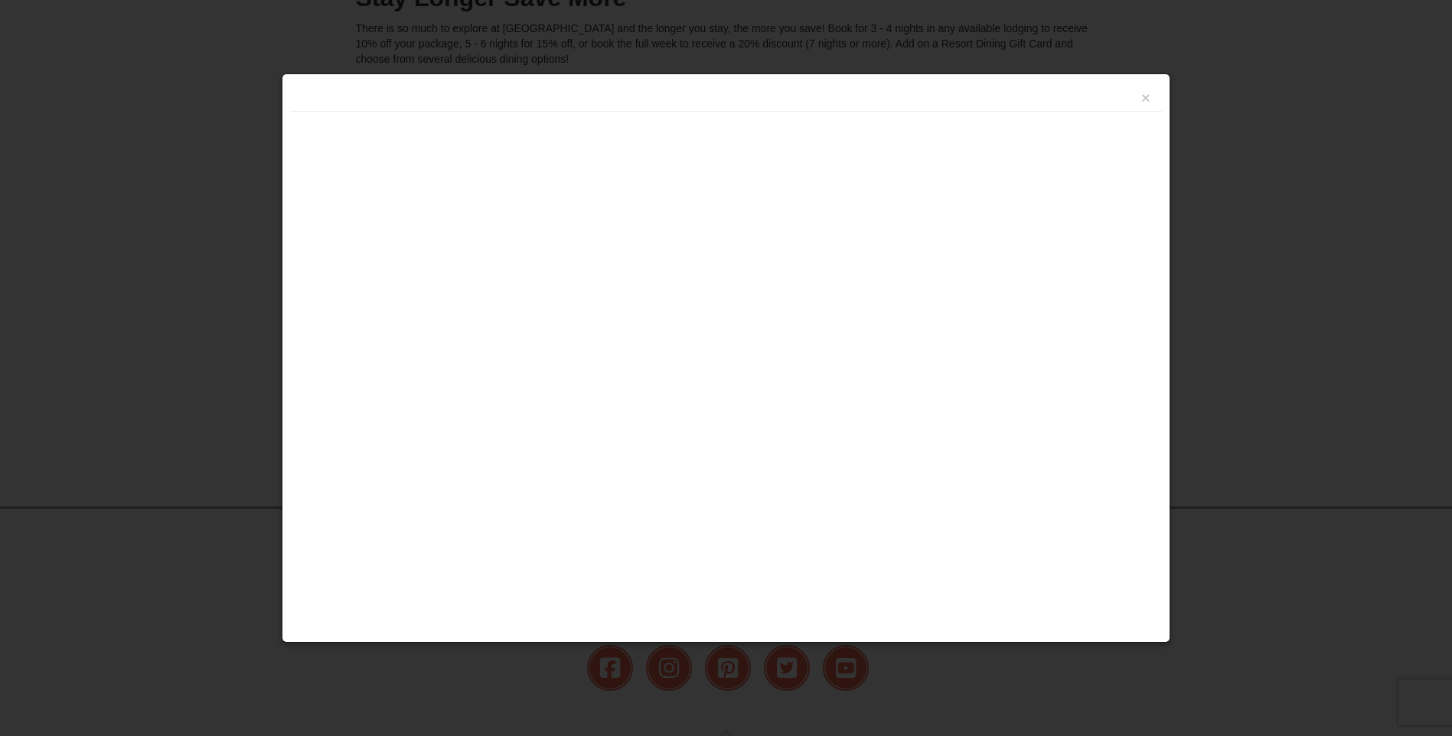
scroll to position [330, 0]
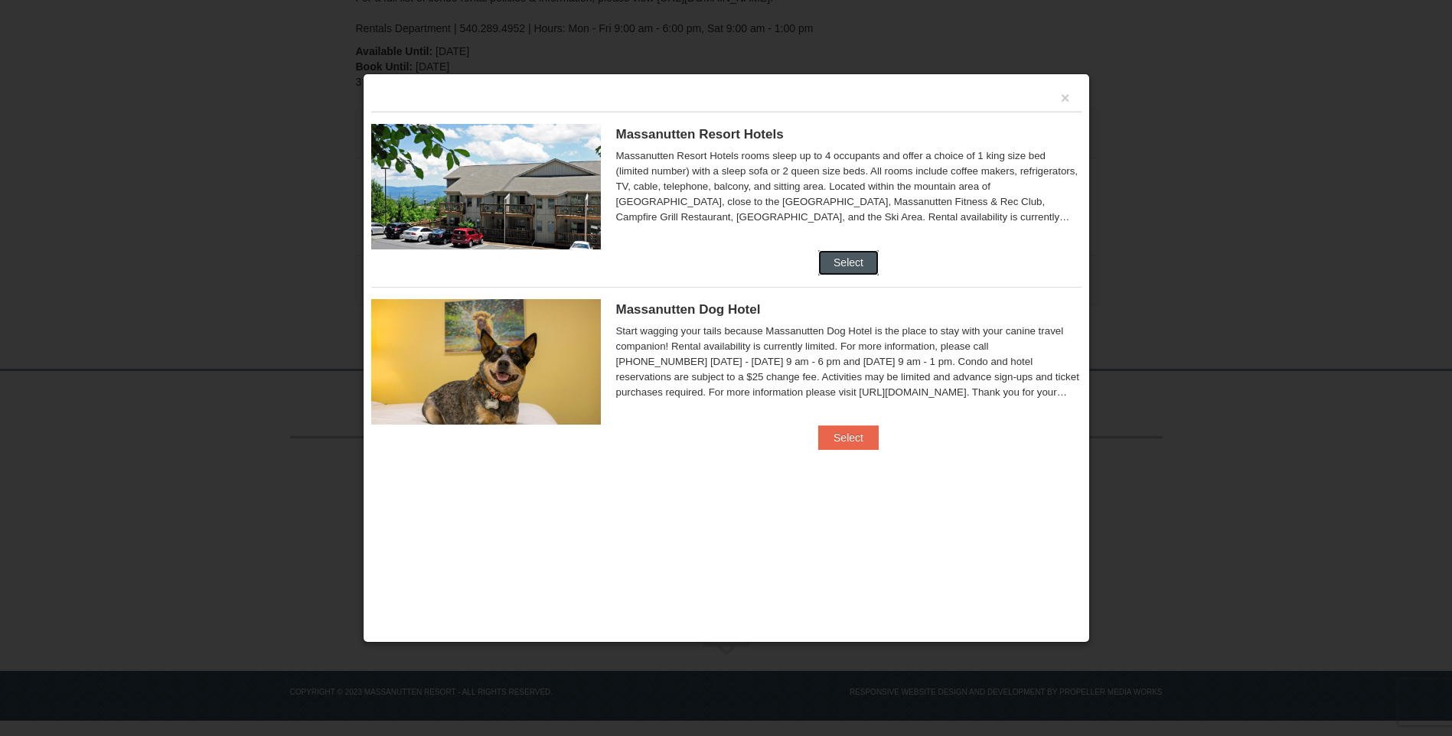
click at [855, 267] on button "Select" at bounding box center [848, 262] width 60 height 24
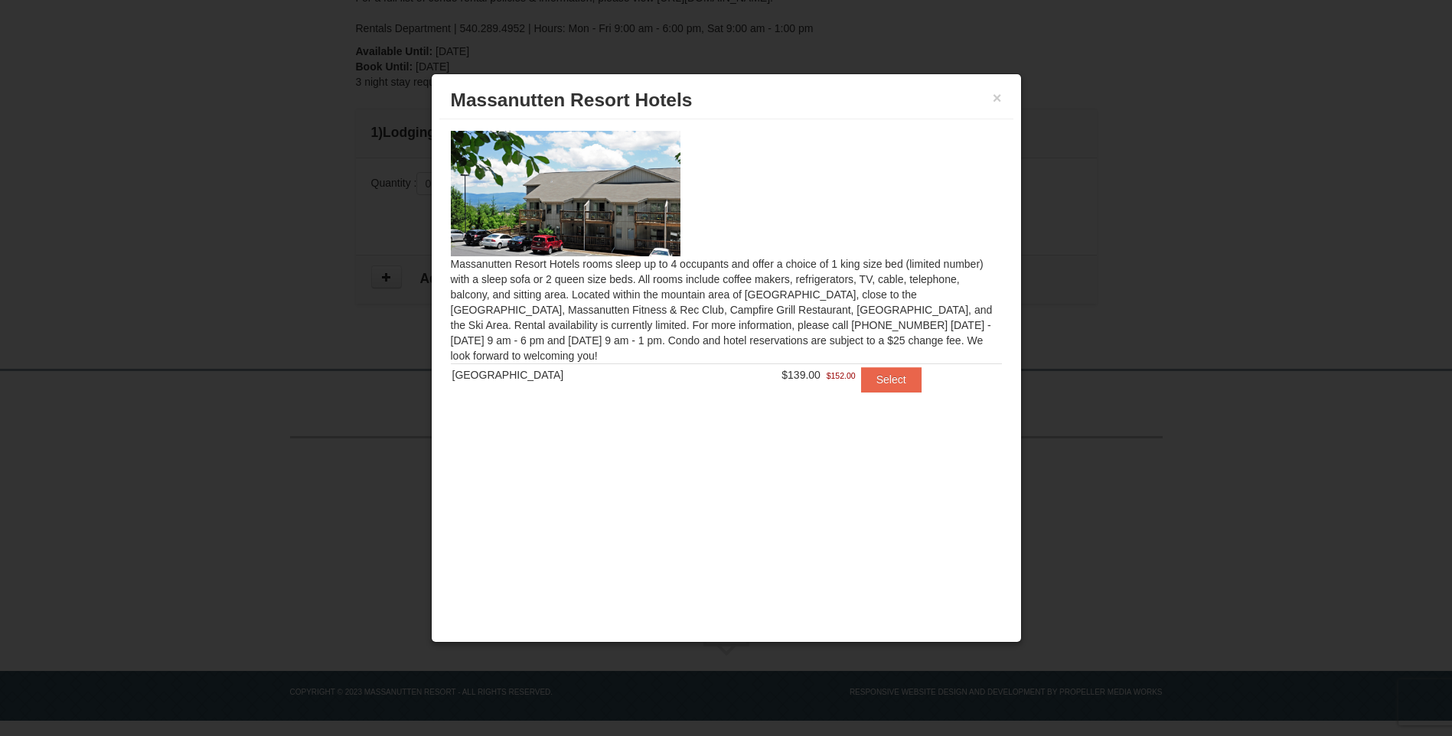
click at [1005, 98] on div "× [GEOGRAPHIC_DATA] Hotels" at bounding box center [726, 101] width 574 height 38
click at [1000, 98] on button "×" at bounding box center [997, 97] width 9 height 15
